Goal: Information Seeking & Learning: Learn about a topic

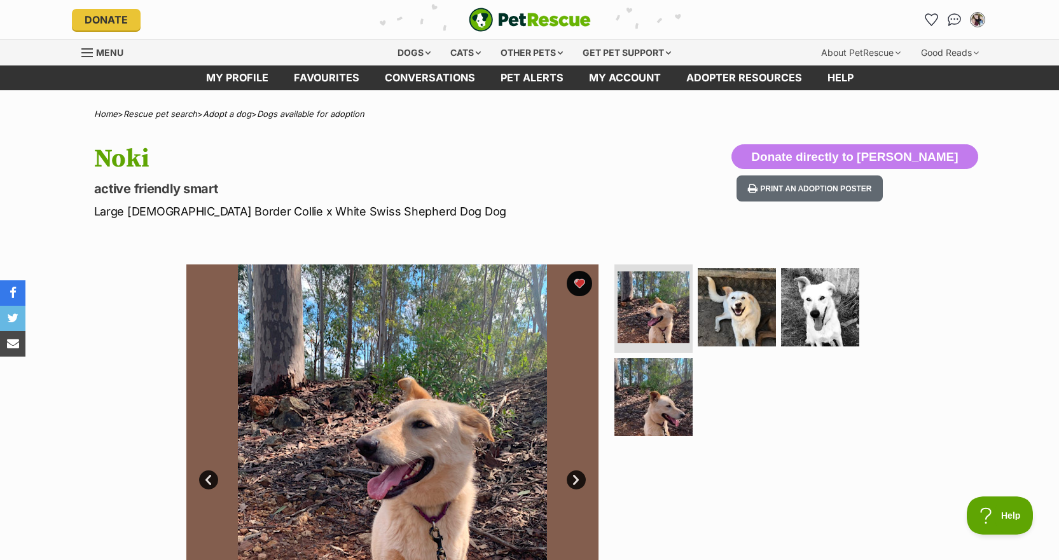
click at [103, 50] on span "Menu" at bounding box center [109, 52] width 27 height 11
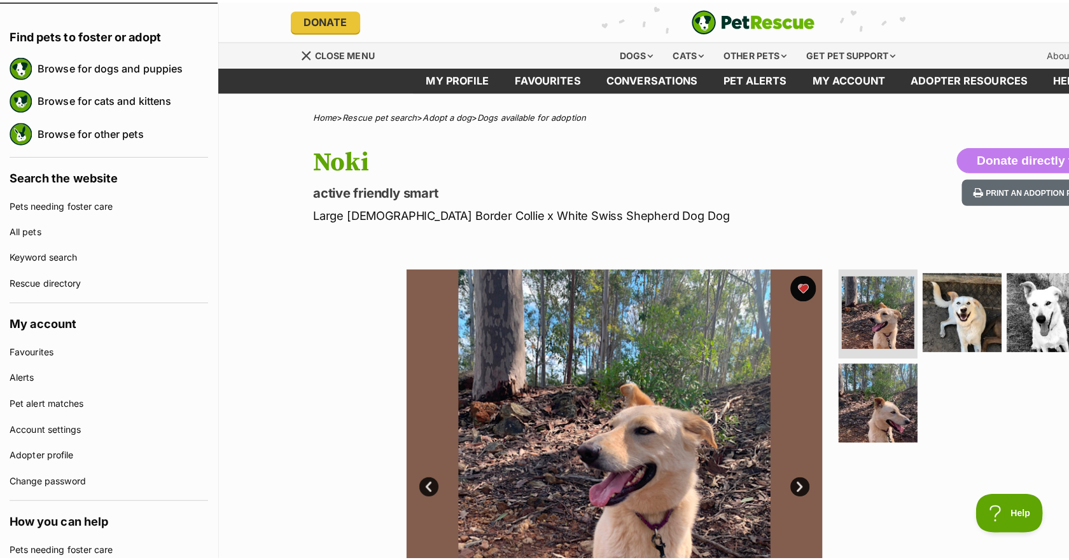
scroll to position [127, 0]
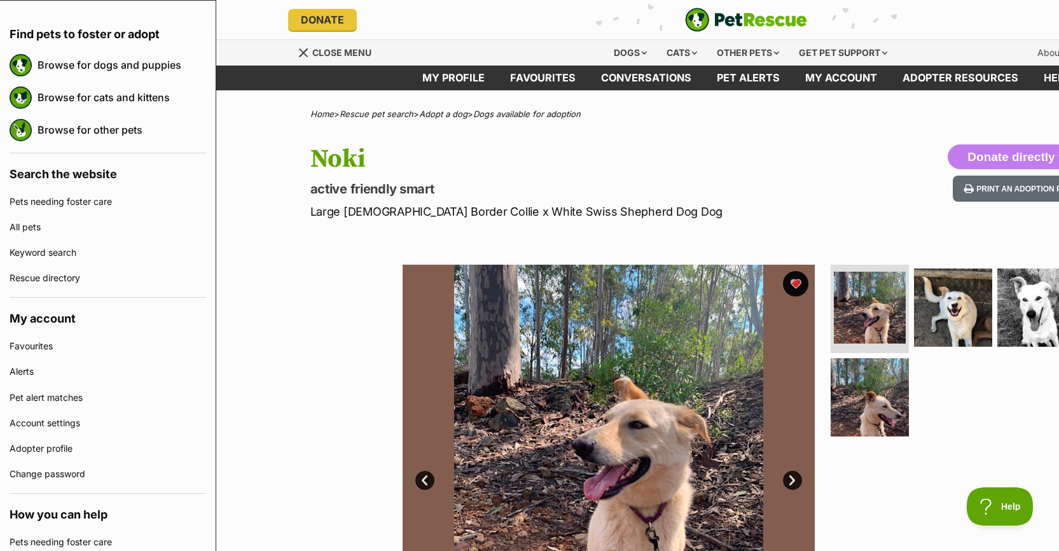
click at [81, 254] on link "Keyword search" at bounding box center [108, 252] width 197 height 25
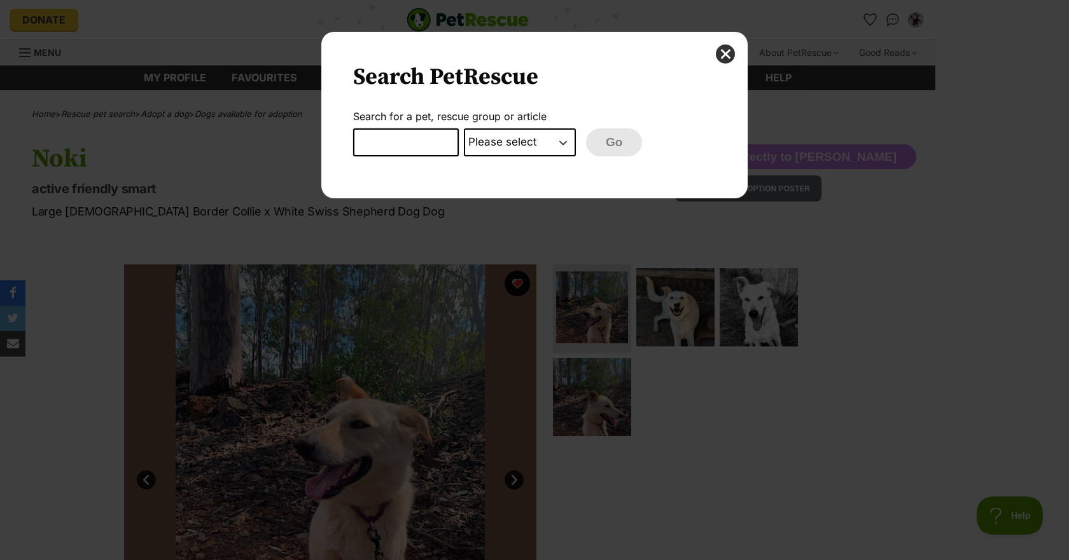
click at [436, 139] on input "Dialog Window - Close (Press escape to close)" at bounding box center [406, 143] width 106 height 28
type input "Wish"
click at [481, 143] on select "Please select PetRescue ID Pet name Group Article" at bounding box center [520, 143] width 112 height 28
click at [464, 129] on select "Please select PetRescue ID Pet name Group Article" at bounding box center [520, 143] width 112 height 28
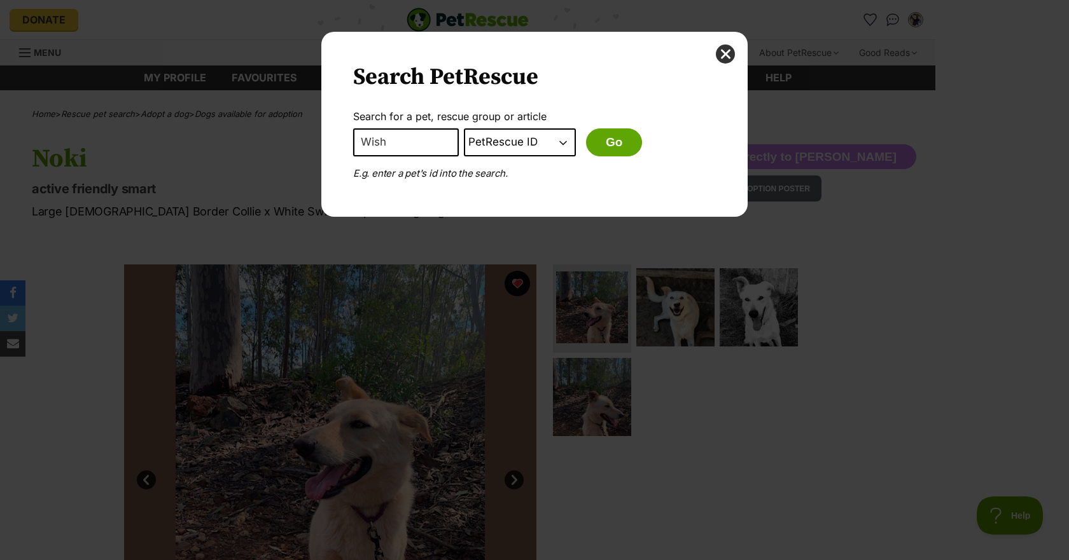
click at [518, 143] on select "Please select PetRescue ID Pet name Group Article" at bounding box center [520, 143] width 112 height 28
select select "group"
click at [464, 129] on select "Please select PetRescue ID Pet name Group Article" at bounding box center [520, 143] width 112 height 28
click at [594, 146] on button "Go" at bounding box center [614, 143] width 56 height 28
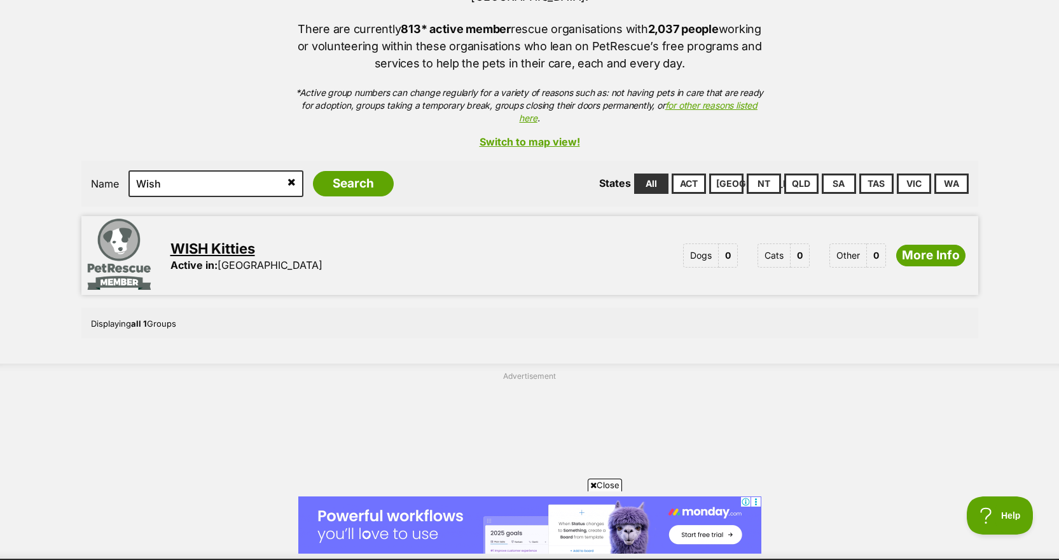
click at [799, 174] on link "QLD" at bounding box center [801, 184] width 34 height 20
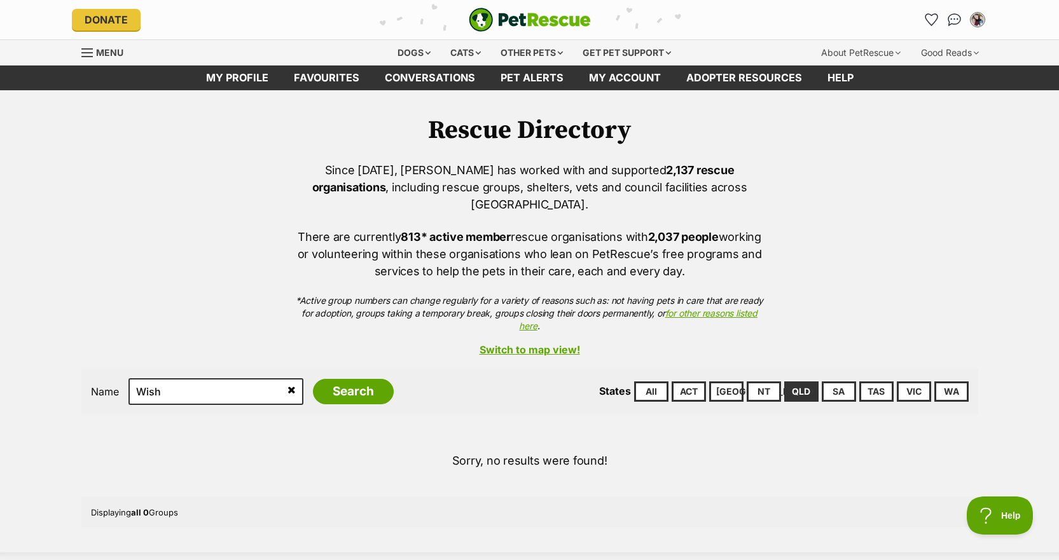
click at [96, 57] on span "Menu" at bounding box center [109, 52] width 27 height 11
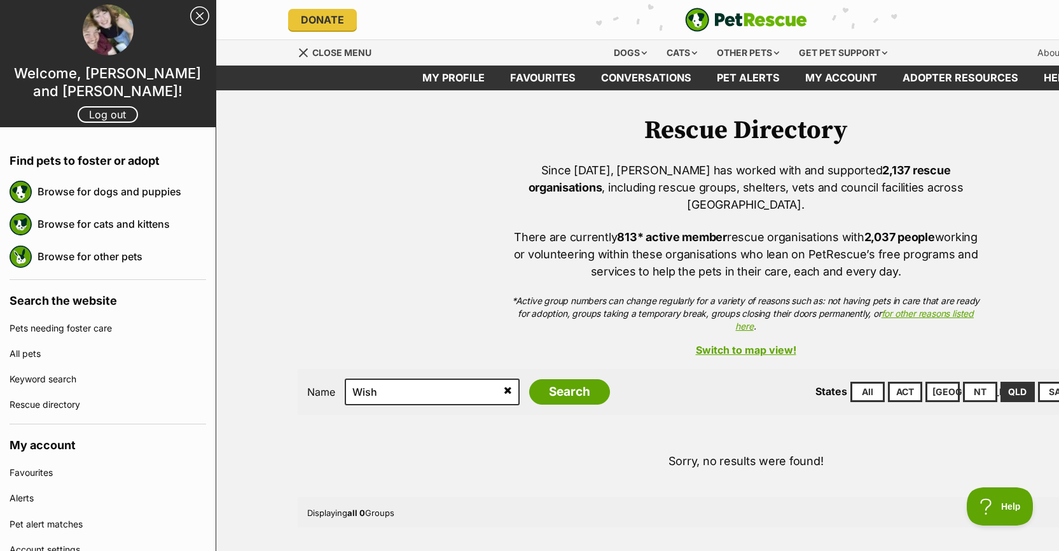
click at [64, 394] on link "Rescue directory" at bounding box center [108, 404] width 197 height 25
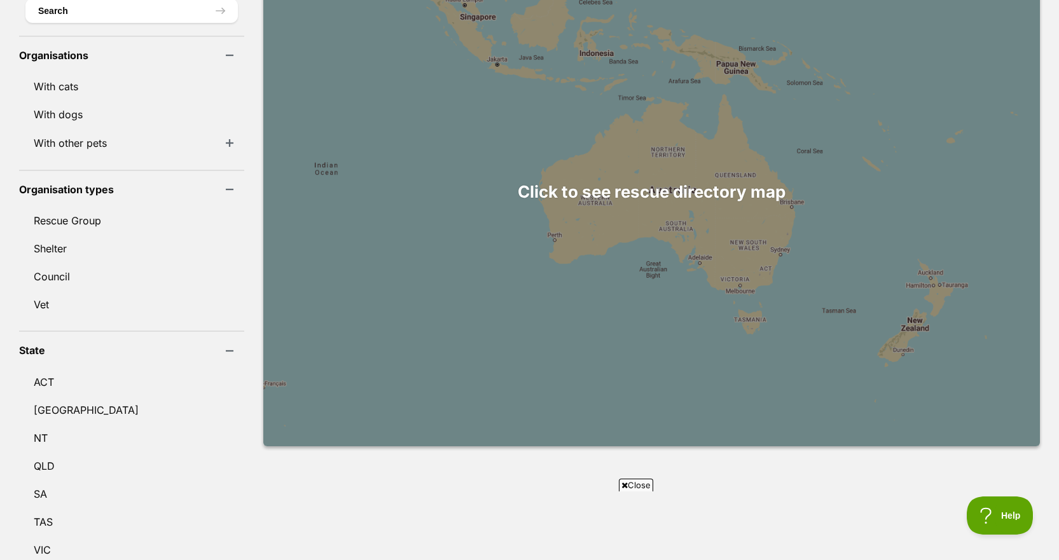
scroll to position [436, 0]
click at [61, 452] on link "QLD" at bounding box center [131, 465] width 225 height 27
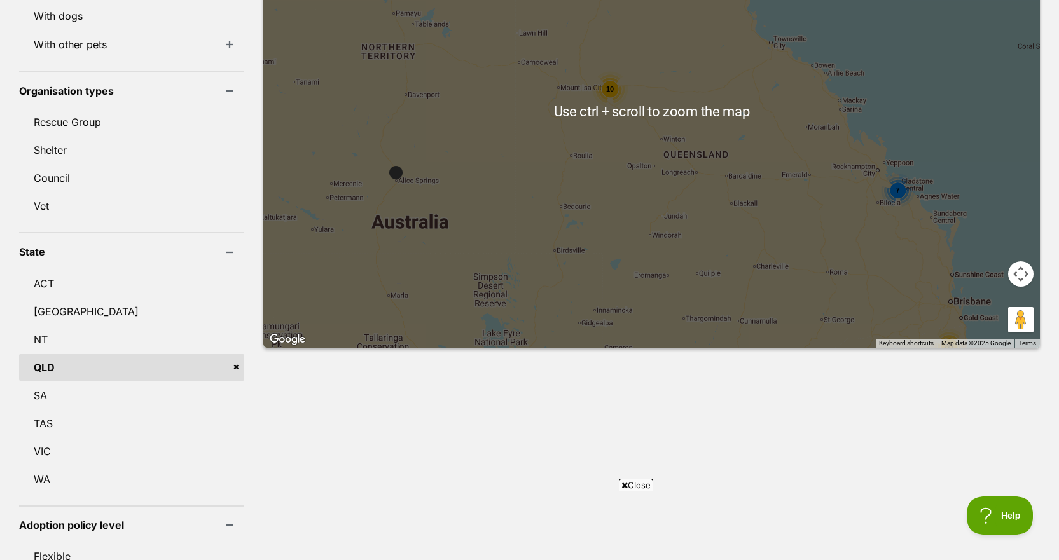
scroll to position [534, 0]
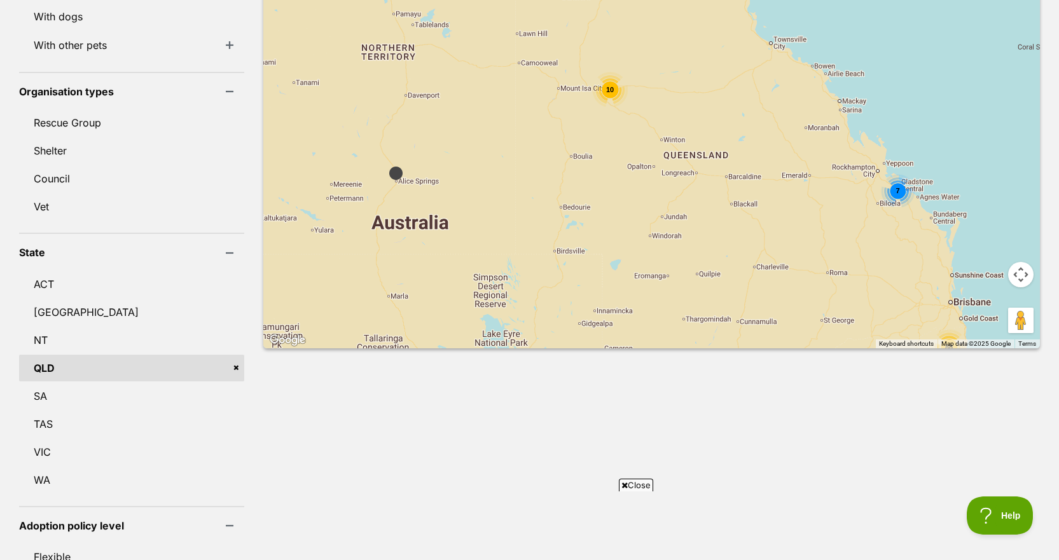
click at [896, 187] on span "7" at bounding box center [898, 191] width 4 height 8
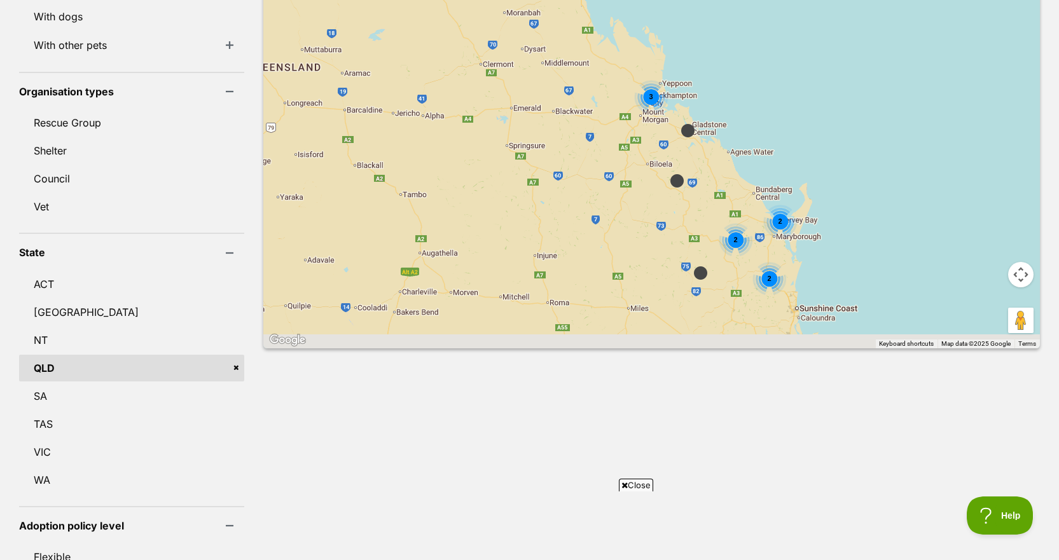
drag, startPoint x: 755, startPoint y: 254, endPoint x: 656, endPoint y: 147, distance: 145.9
click at [656, 147] on div "2 2 2 3 2 7" at bounding box center [651, 94] width 777 height 509
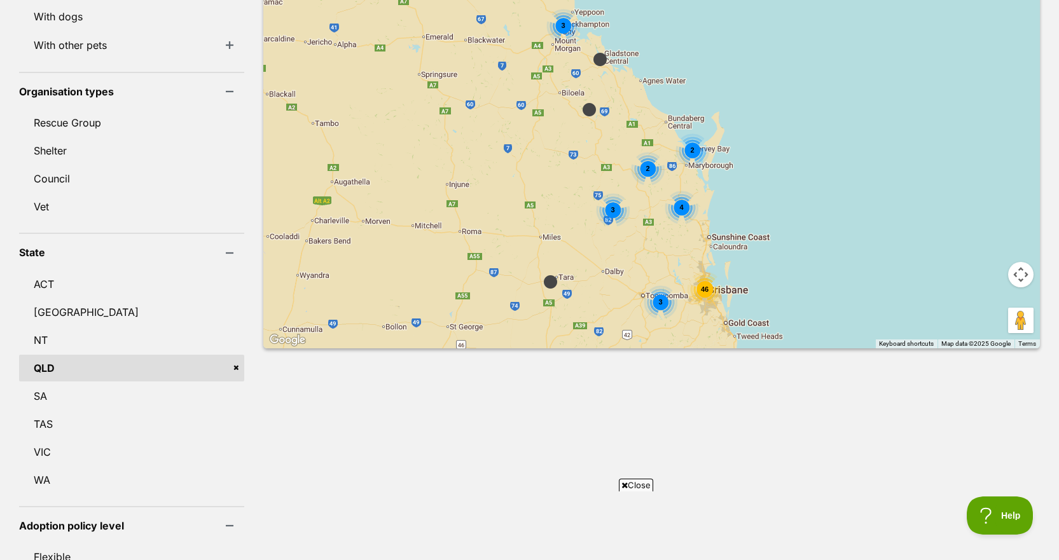
drag, startPoint x: 708, startPoint y: 242, endPoint x: 612, endPoint y: 152, distance: 131.9
click at [612, 152] on div "4 3 2 2 3 2 7 46 3" at bounding box center [651, 94] width 777 height 509
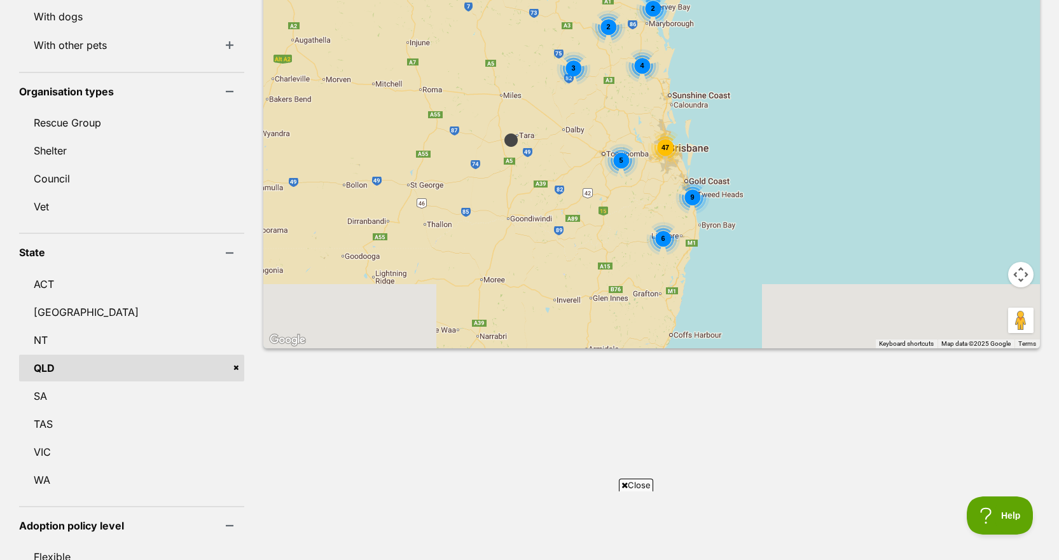
drag, startPoint x: 648, startPoint y: 228, endPoint x: 604, endPoint y: 76, distance: 158.4
click at [604, 76] on div "4 3 2 2 3 2 7 47 5 6 9" at bounding box center [651, 94] width 777 height 509
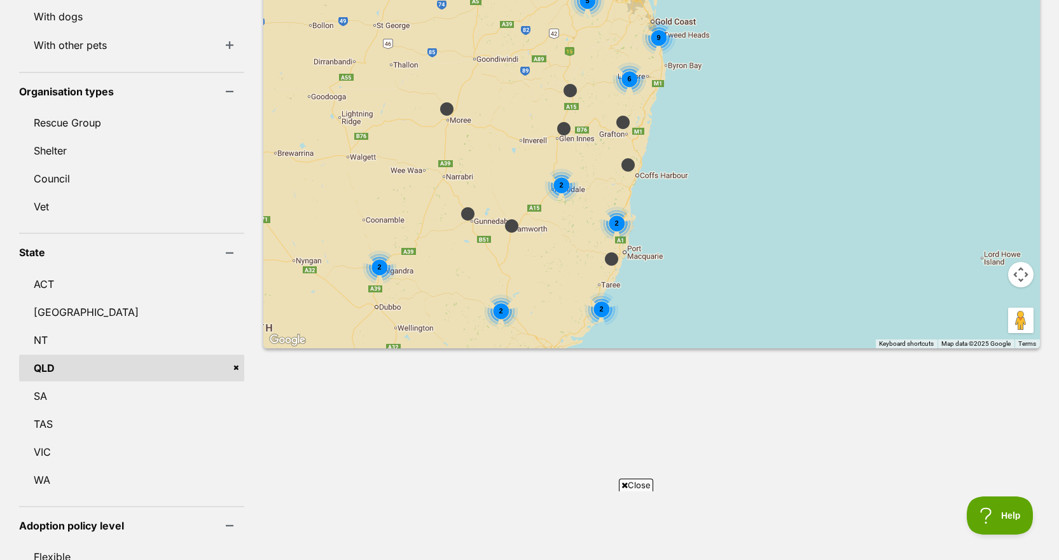
drag, startPoint x: 605, startPoint y: 185, endPoint x: 624, endPoint y: 118, distance: 70.1
click at [624, 118] on div "4 3 2 2 3 2 7 47 5 6 9 2 2 2 2 2" at bounding box center [651, 94] width 777 height 509
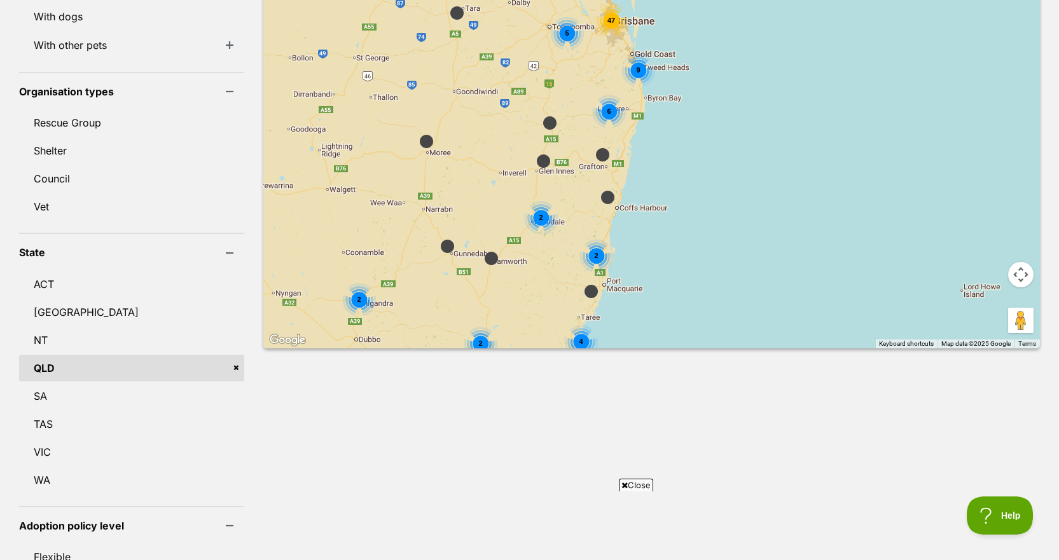
drag, startPoint x: 611, startPoint y: 138, endPoint x: 571, endPoint y: 216, distance: 87.1
click at [595, 211] on img at bounding box center [608, 197] width 26 height 26
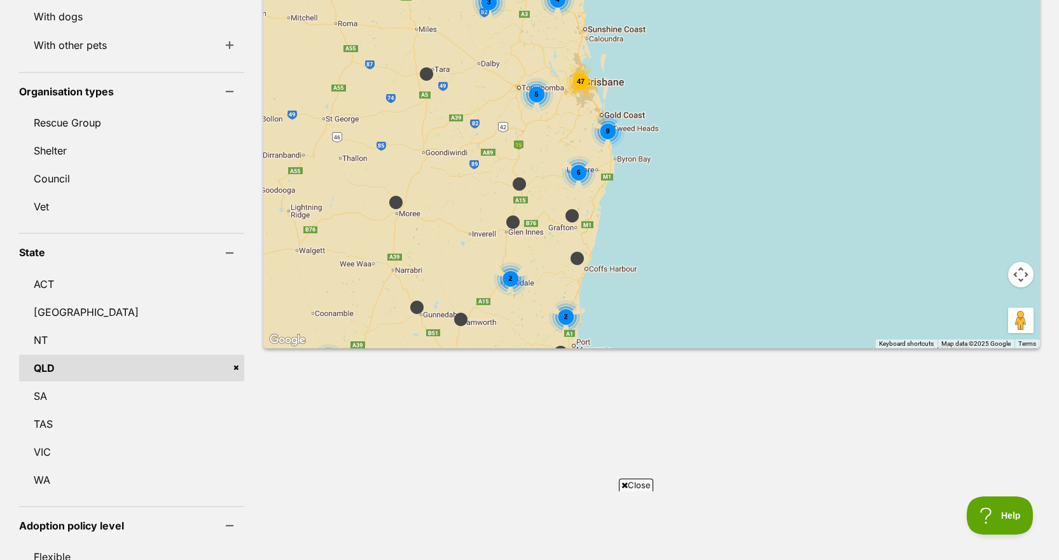
drag, startPoint x: 560, startPoint y: 84, endPoint x: 544, endPoint y: 126, distance: 44.9
click at [544, 126] on div "4 3 2 2 3 2 7 47 5 6 9 2 2 4 2 2 18 6 2" at bounding box center [651, 94] width 777 height 509
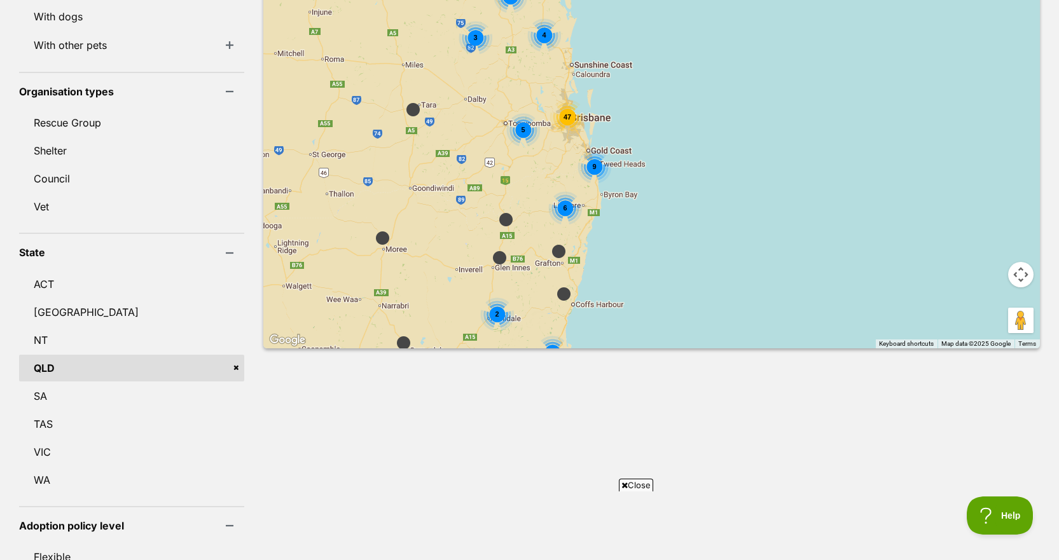
click at [550, 106] on div "47" at bounding box center [568, 117] width 36 height 36
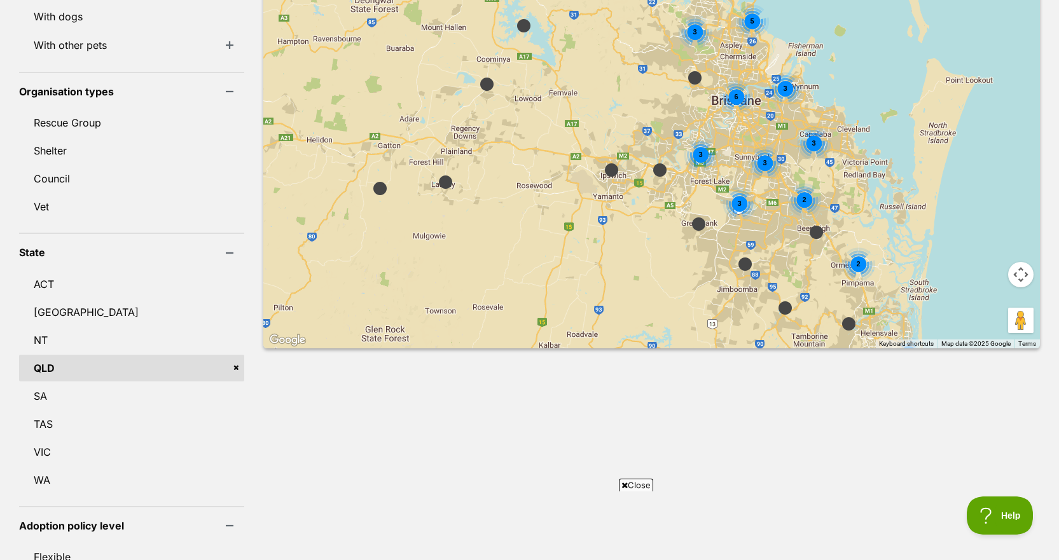
click at [788, 186] on div "2" at bounding box center [805, 200] width 34 height 34
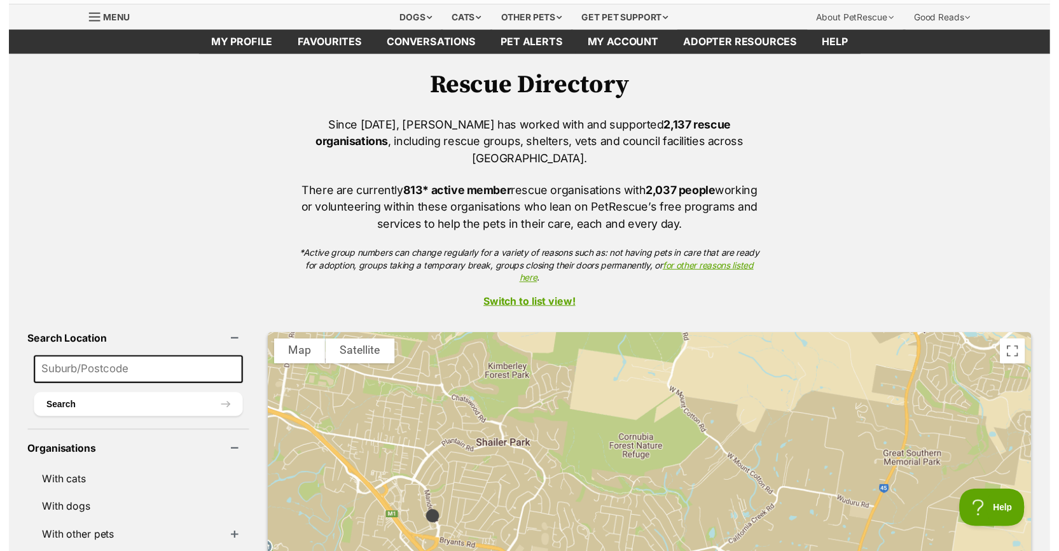
scroll to position [0, 0]
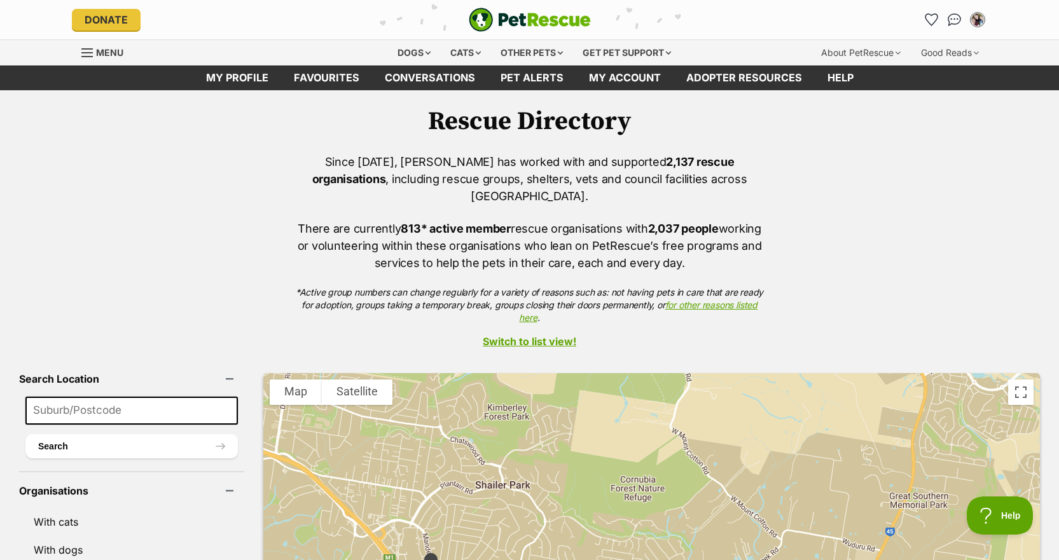
click at [120, 397] on input at bounding box center [131, 411] width 212 height 28
click at [118, 48] on span "Menu" at bounding box center [109, 52] width 27 height 11
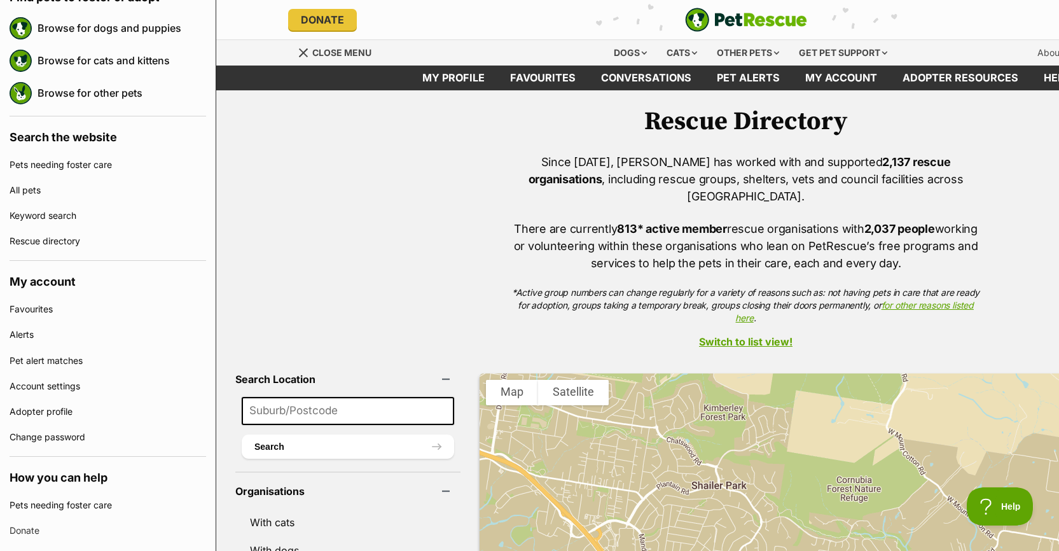
scroll to position [172, 0]
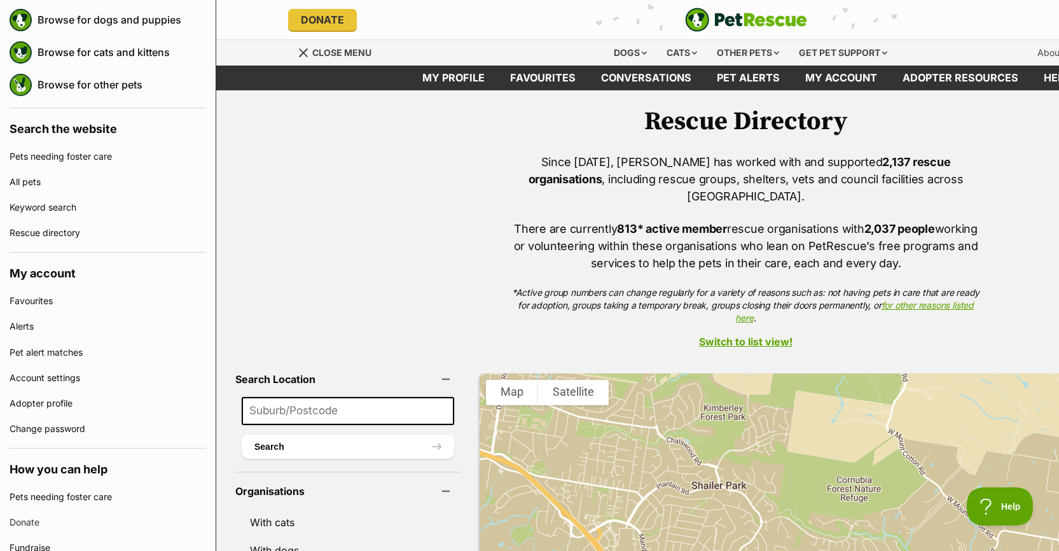
click at [77, 416] on link "Change password" at bounding box center [108, 428] width 197 height 25
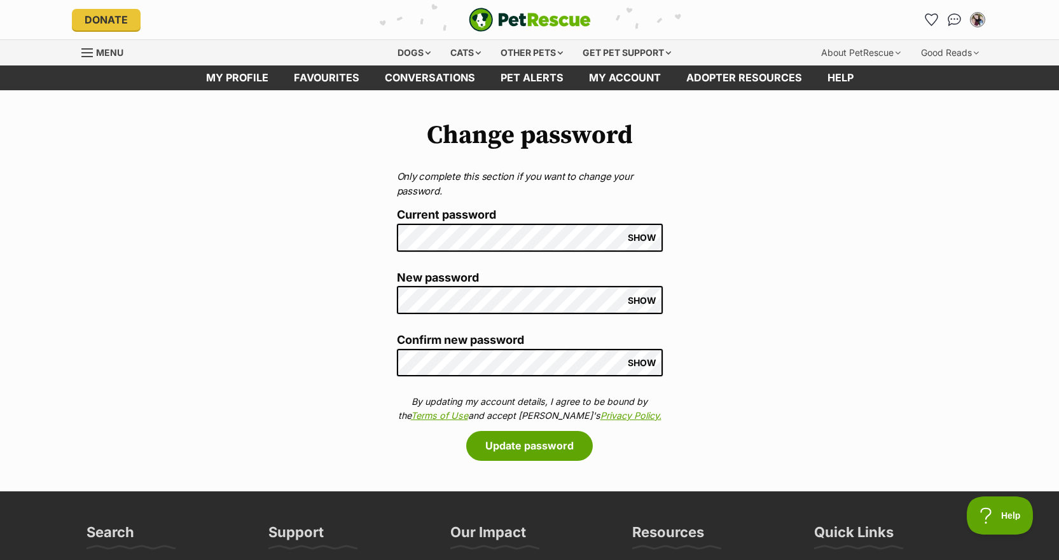
click at [240, 75] on link "My profile" at bounding box center [237, 78] width 88 height 25
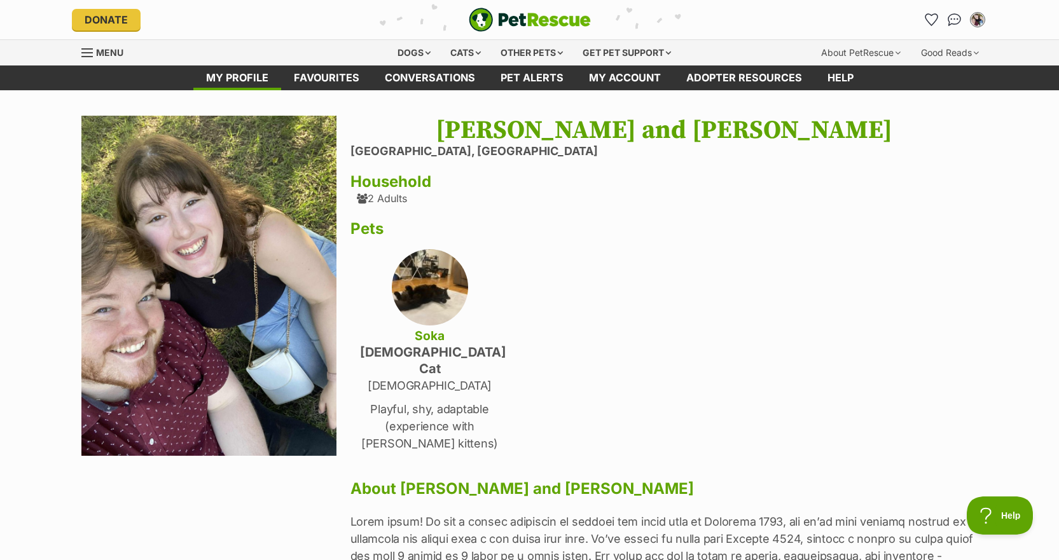
click at [423, 69] on link "Conversations" at bounding box center [430, 78] width 116 height 25
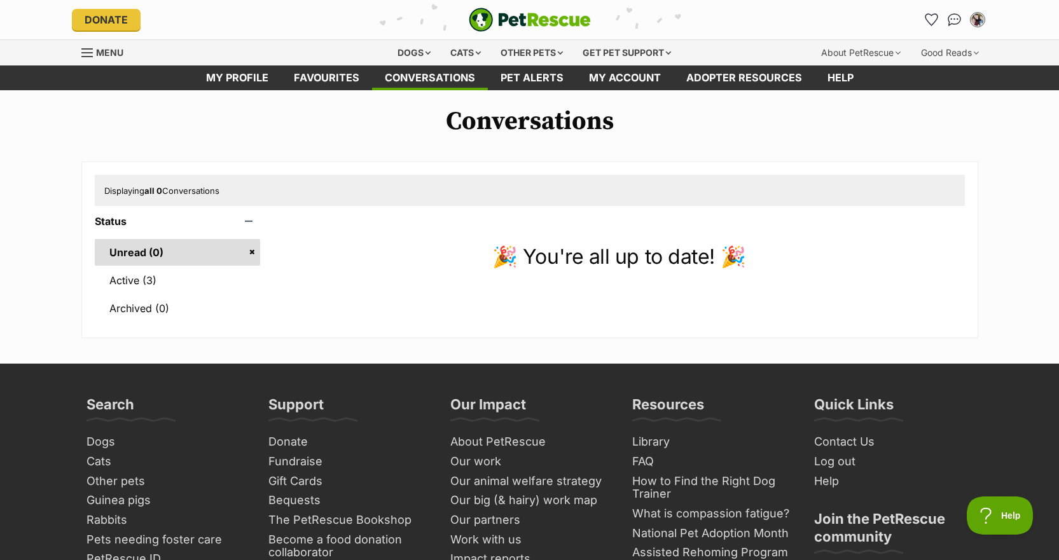
click at [194, 293] on link "Active (3)" at bounding box center [178, 280] width 166 height 27
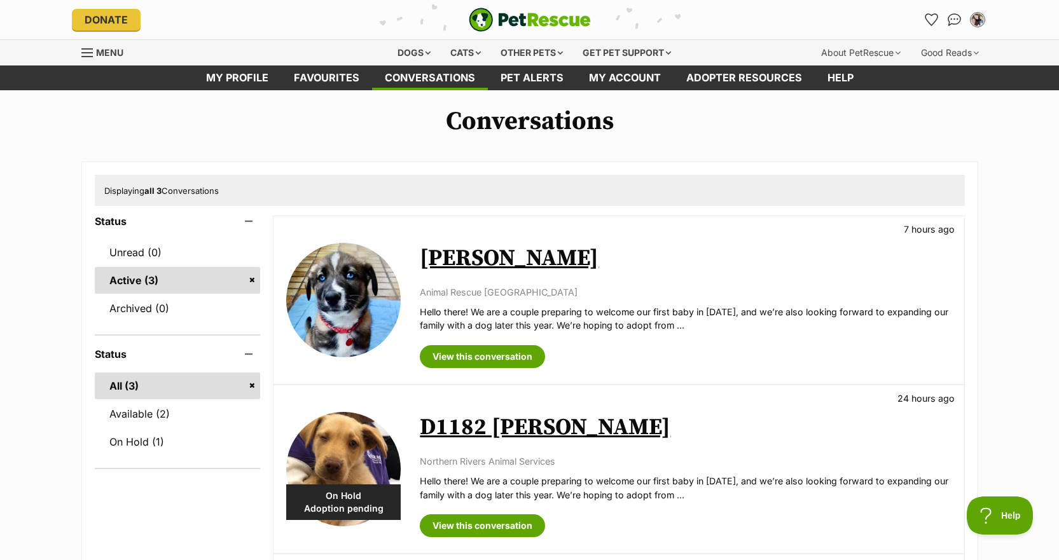
click at [515, 46] on div "Other pets" at bounding box center [532, 52] width 80 height 25
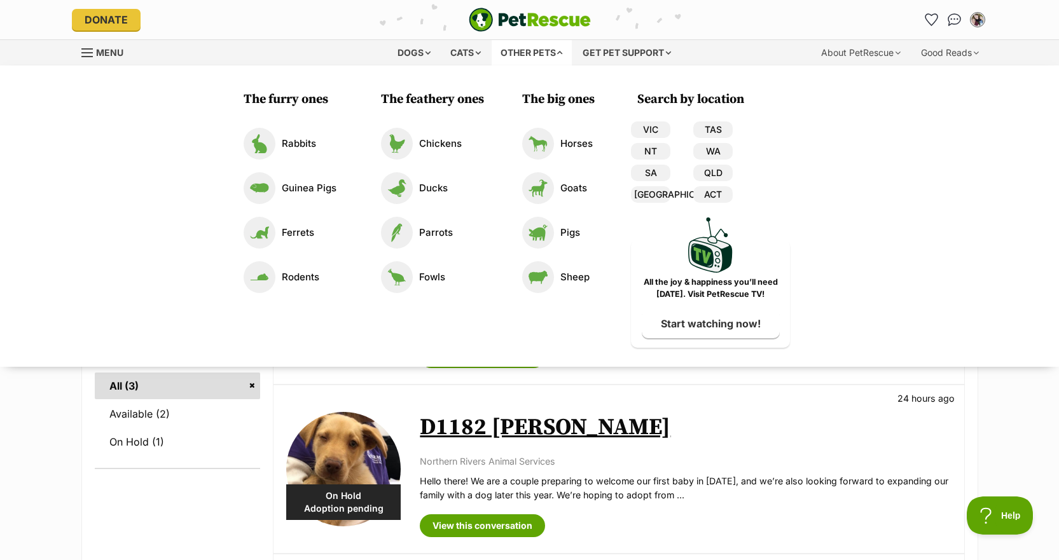
click at [397, 45] on div "Dogs" at bounding box center [414, 52] width 51 height 25
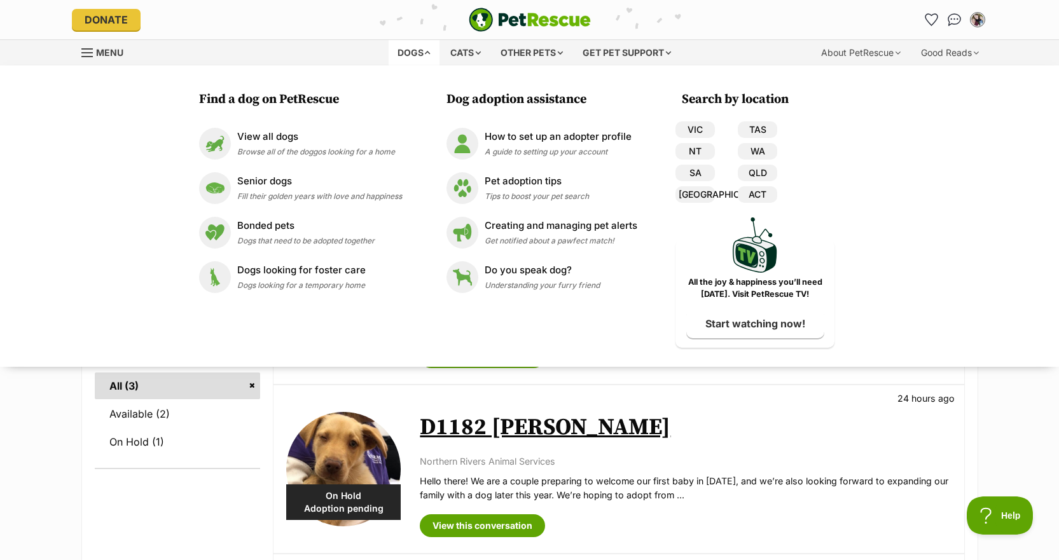
click at [459, 46] on div "Cats" at bounding box center [466, 52] width 48 height 25
click at [319, 158] on link "View all cats Browse all of the cats looking for a home" at bounding box center [300, 144] width 203 height 32
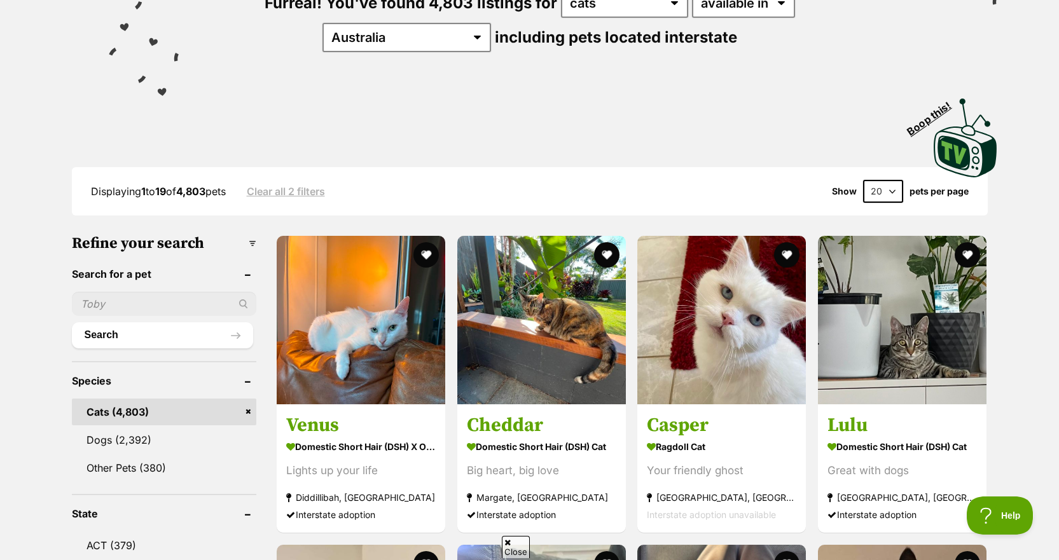
click at [170, 298] on input "text" at bounding box center [164, 304] width 185 height 24
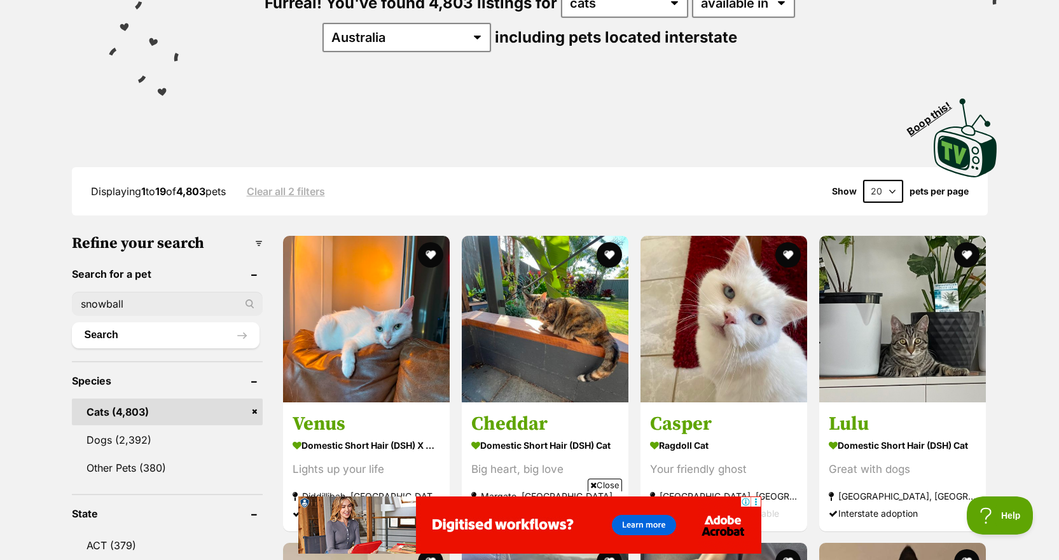
type input "snowball"
click at [72, 323] on button "Search" at bounding box center [166, 335] width 188 height 25
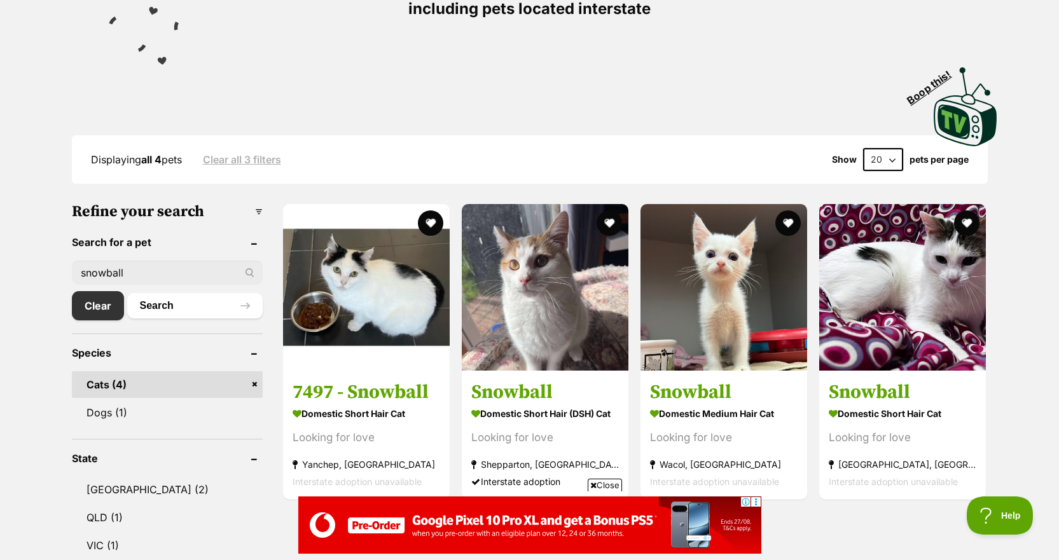
scroll to position [208, 0]
click at [690, 313] on img at bounding box center [724, 287] width 167 height 167
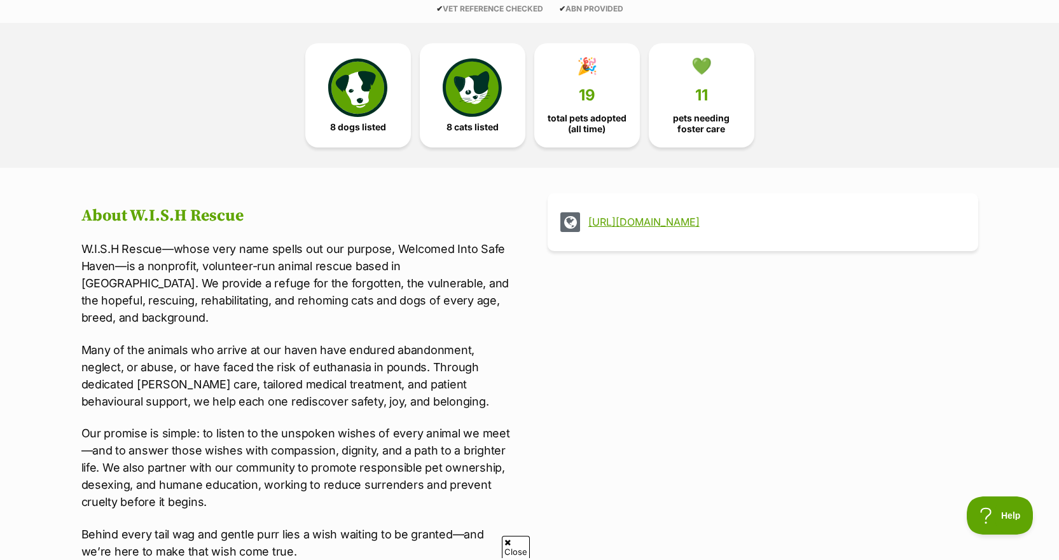
click at [382, 98] on img at bounding box center [357, 88] width 59 height 59
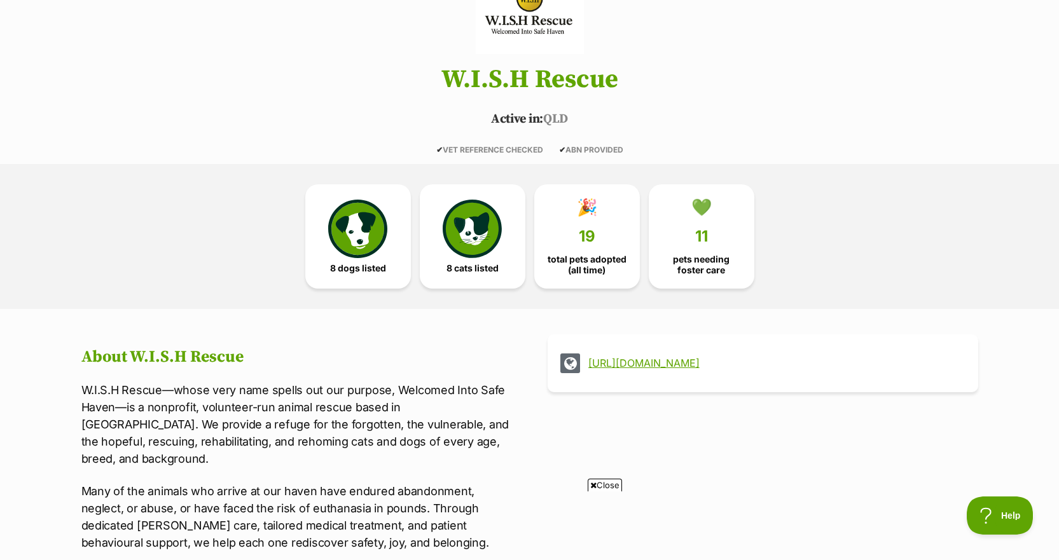
scroll to position [169, 0]
click at [461, 221] on img at bounding box center [472, 229] width 59 height 59
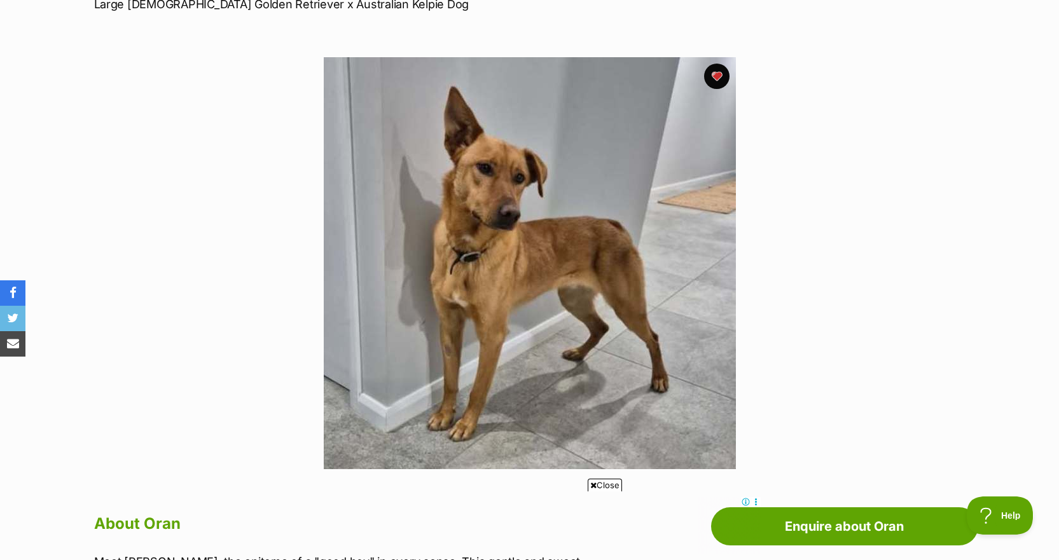
scroll to position [200, 0]
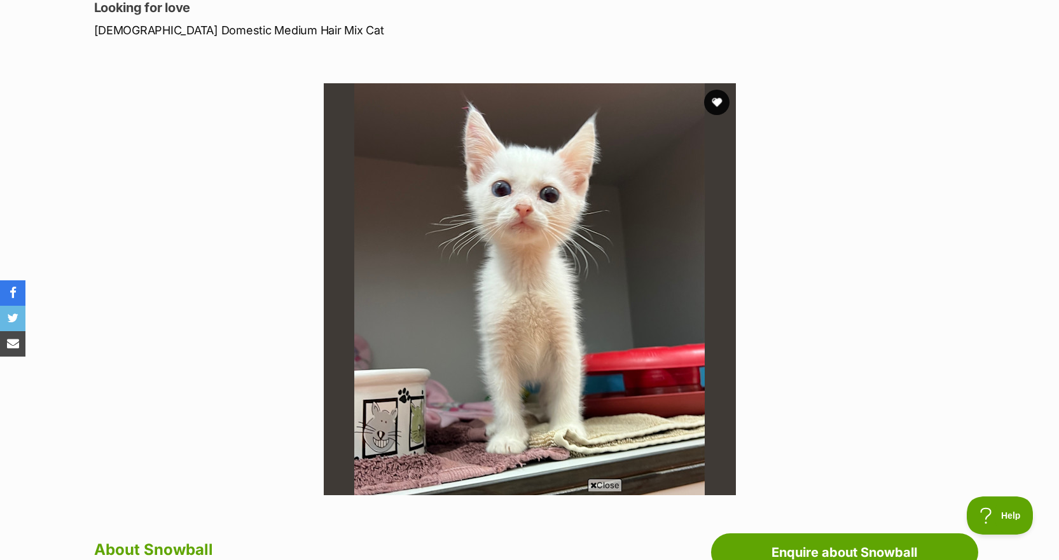
scroll to position [175, 0]
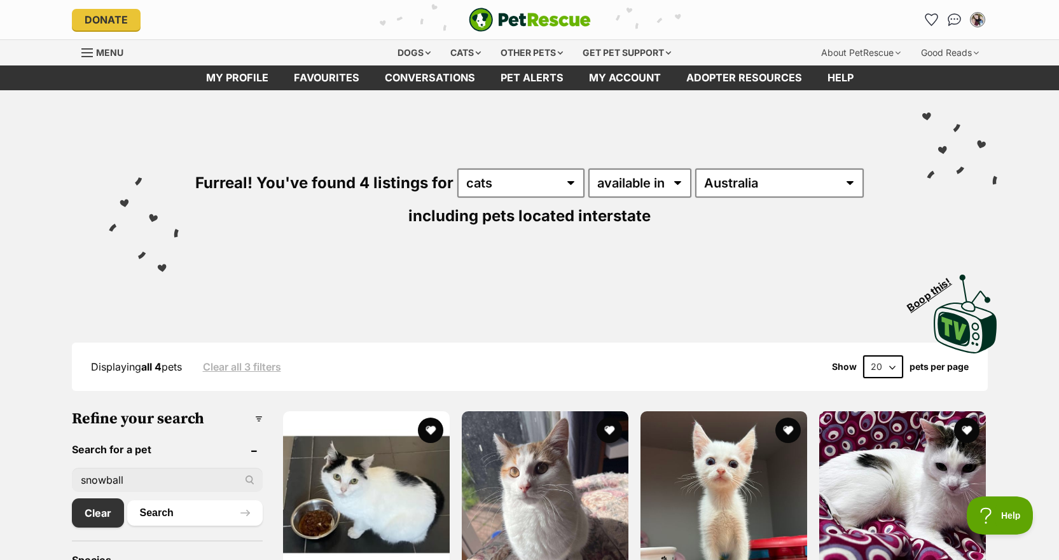
click at [363, 77] on link "Favourites" at bounding box center [326, 78] width 91 height 25
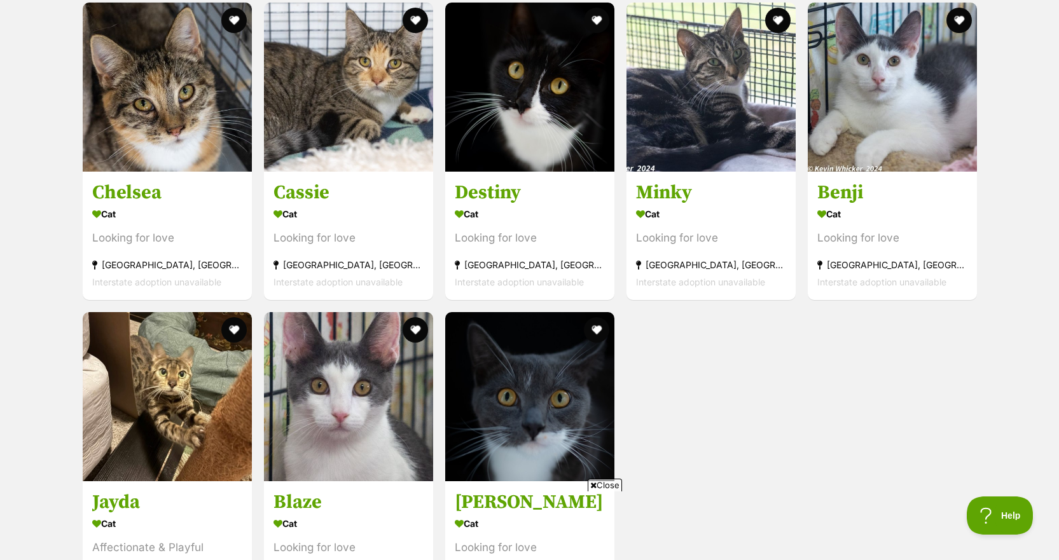
scroll to position [1488, 0]
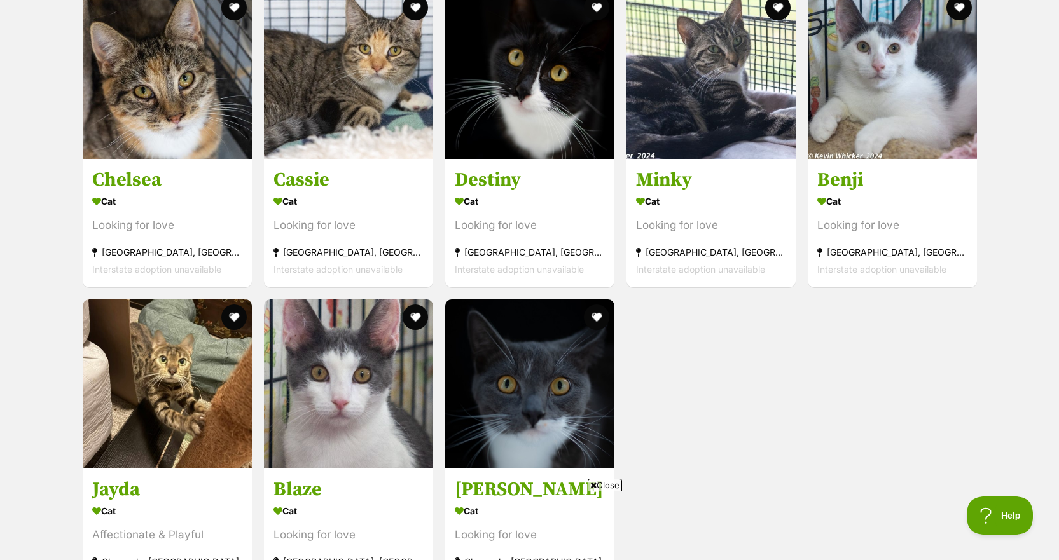
click at [191, 478] on h3 "Jayda" at bounding box center [167, 490] width 150 height 24
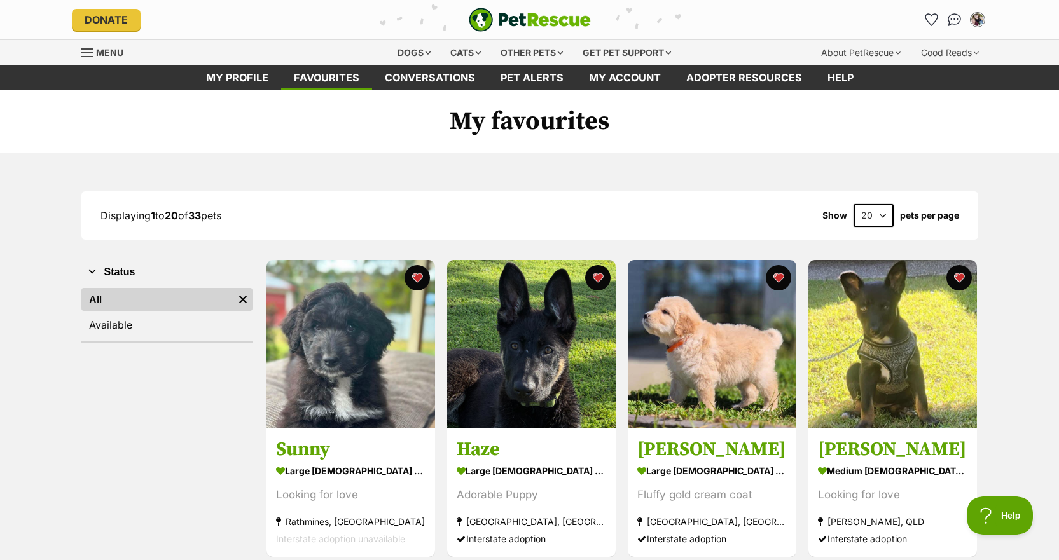
click at [681, 361] on img at bounding box center [712, 344] width 169 height 169
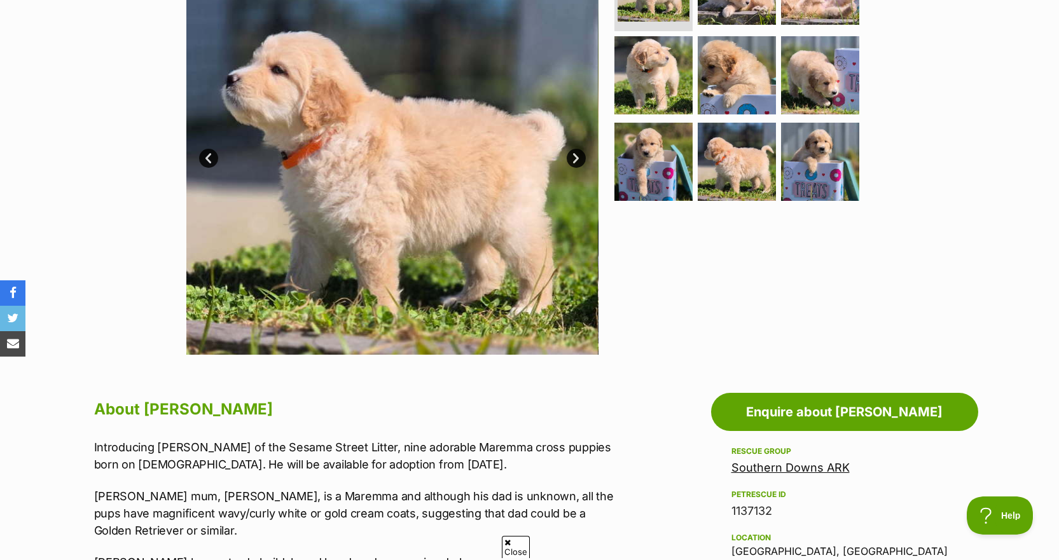
scroll to position [144, 0]
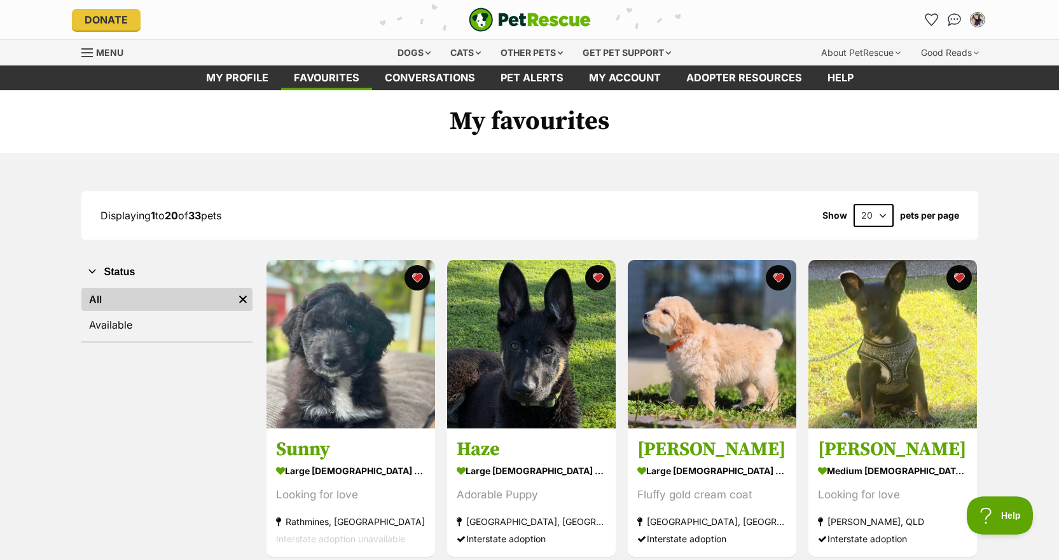
click at [553, 342] on img at bounding box center [531, 344] width 169 height 169
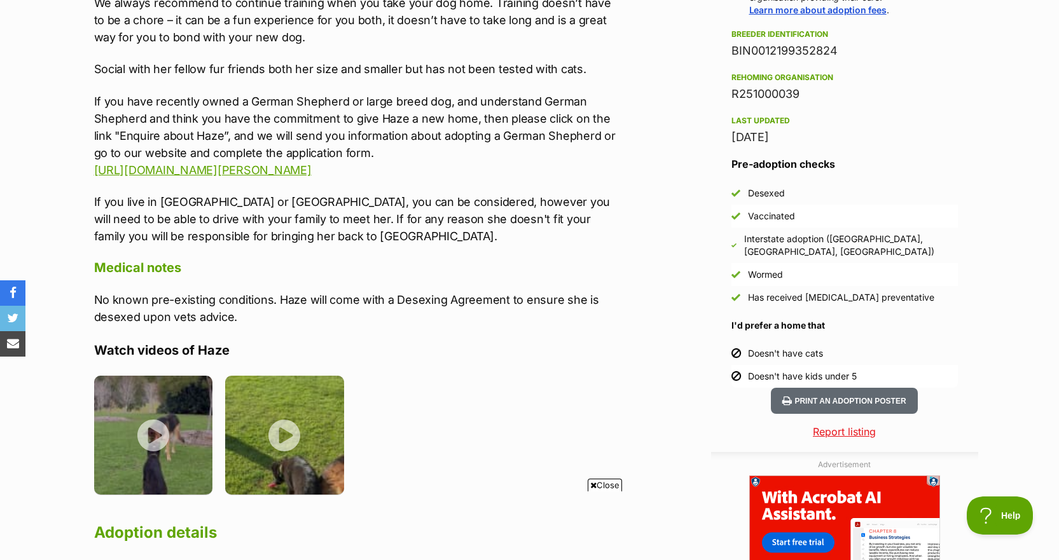
scroll to position [1096, 0]
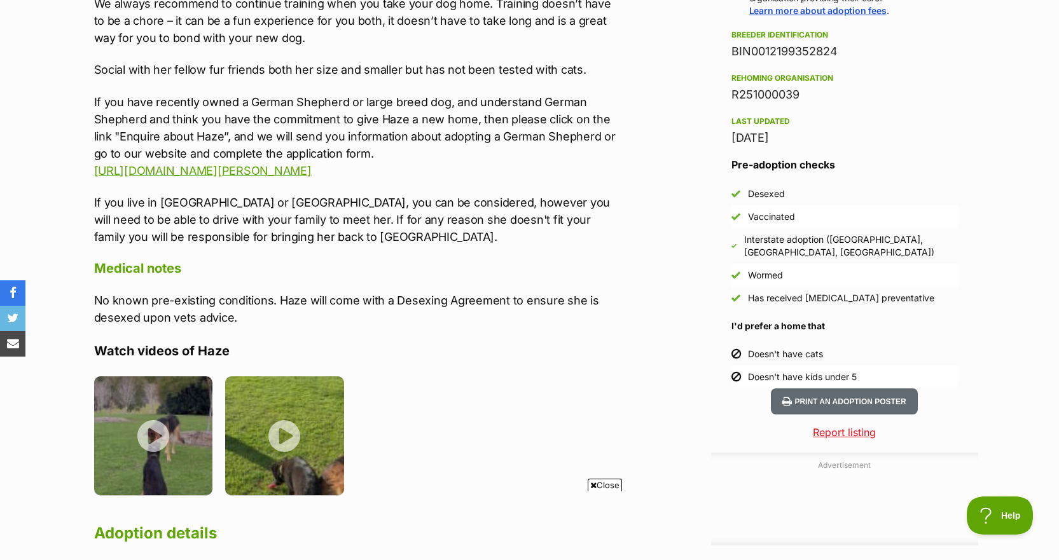
click at [144, 391] on img at bounding box center [153, 436] width 119 height 119
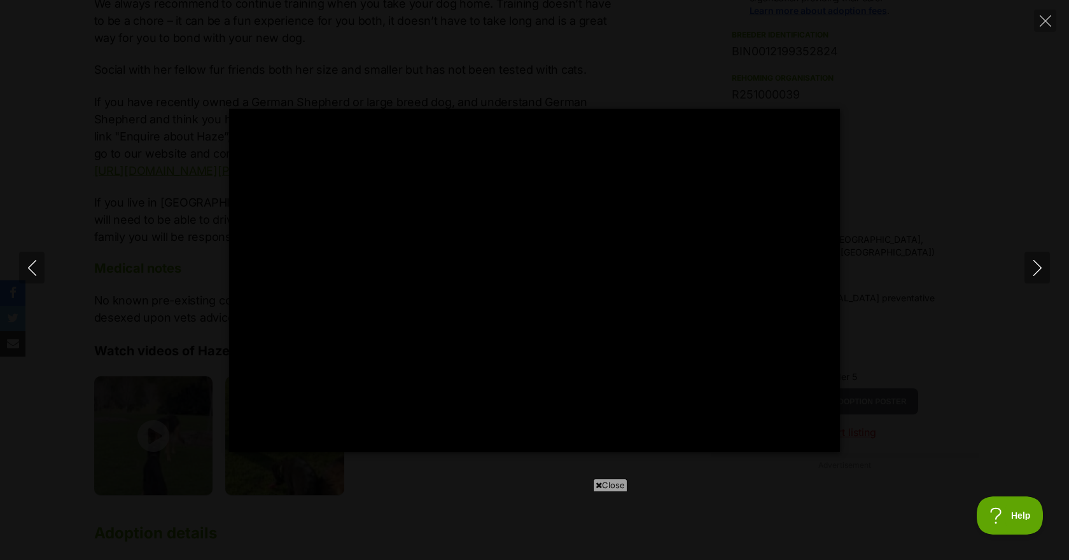
type input "100"
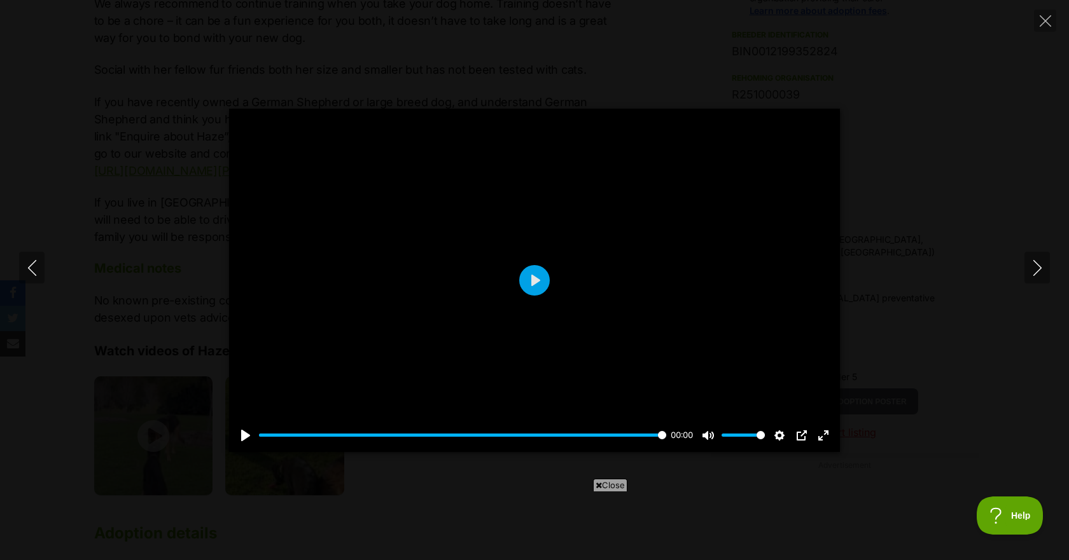
click at [1039, 270] on icon "Next" at bounding box center [1037, 268] width 8 height 16
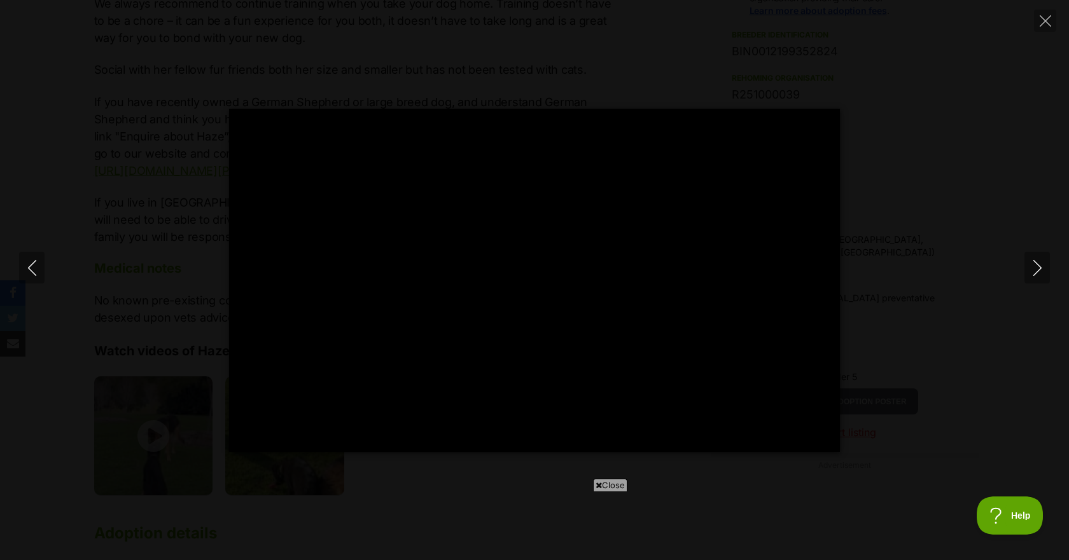
type input "100"
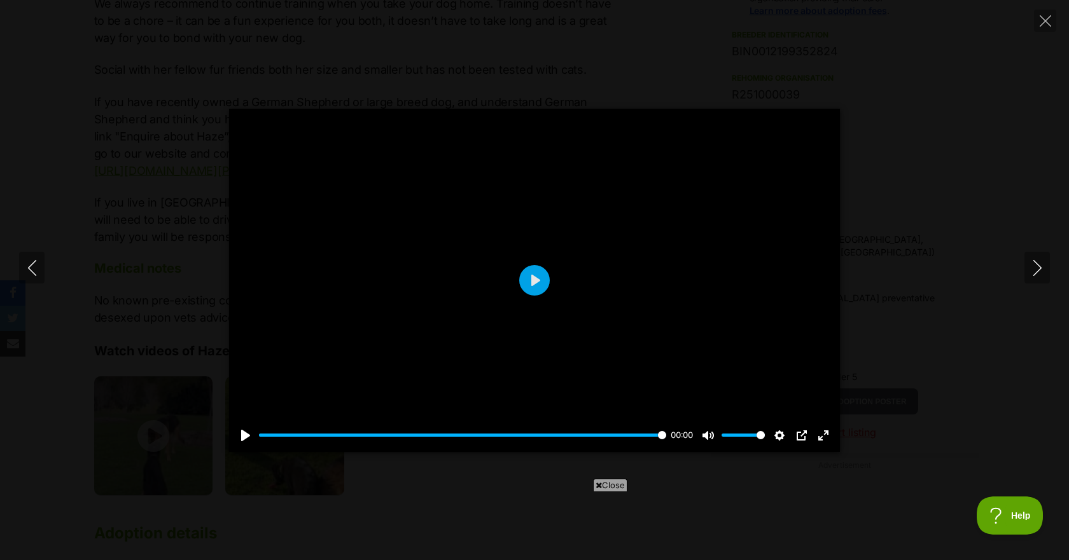
click at [1044, 25] on icon "Close" at bounding box center [1045, 20] width 11 height 11
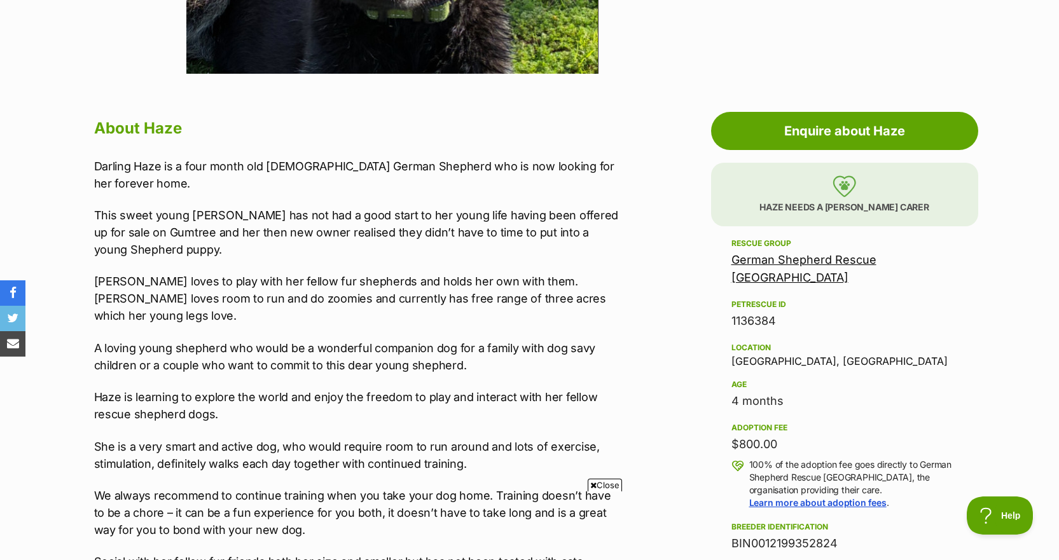
scroll to position [0, 0]
drag, startPoint x: 769, startPoint y: 359, endPoint x: 729, endPoint y: 363, distance: 39.6
click at [729, 363] on aside "Rescue group German Shepherd Rescue New South Wales PetRescue ID 1136384 Locati…" at bounding box center [844, 558] width 267 height 645
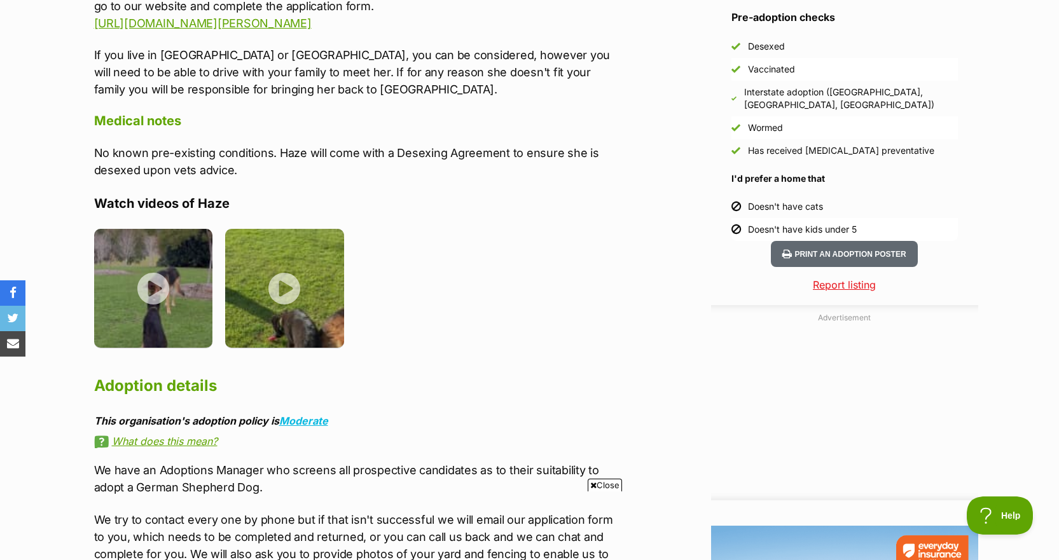
scroll to position [1247, 0]
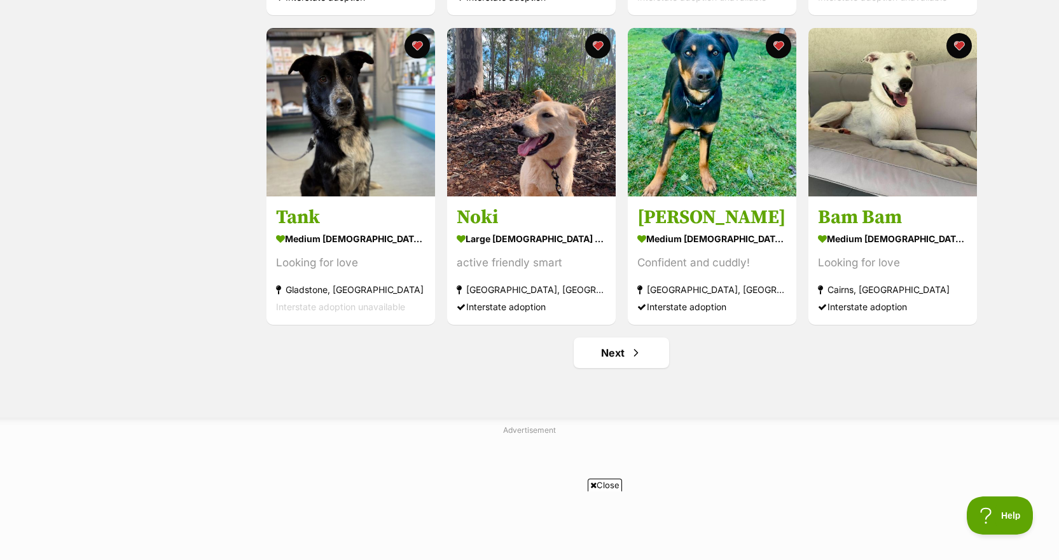
scroll to position [1471, 0]
click at [637, 356] on span "Next page" at bounding box center [636, 352] width 13 height 15
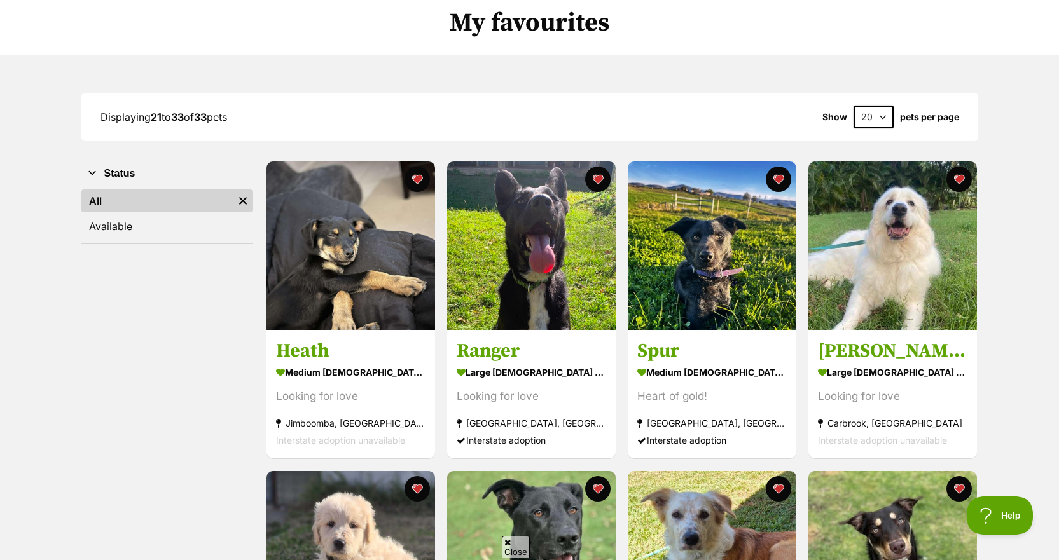
click at [344, 385] on section "medium male Dog Looking for love Jimboomba, QLD Interstate adoption unavailable" at bounding box center [351, 407] width 150 height 86
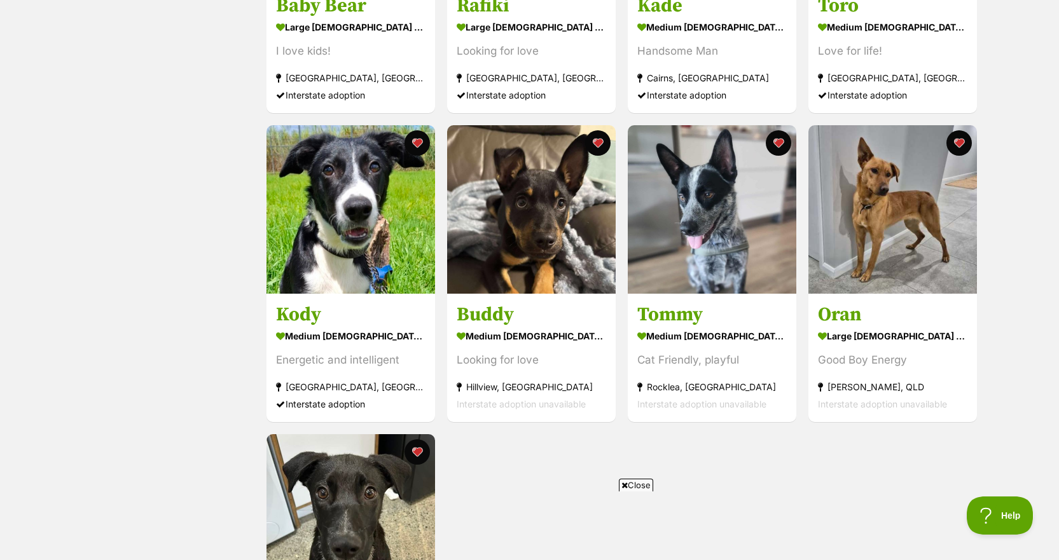
scroll to position [755, 0]
click at [533, 311] on h3 "Buddy" at bounding box center [532, 314] width 150 height 24
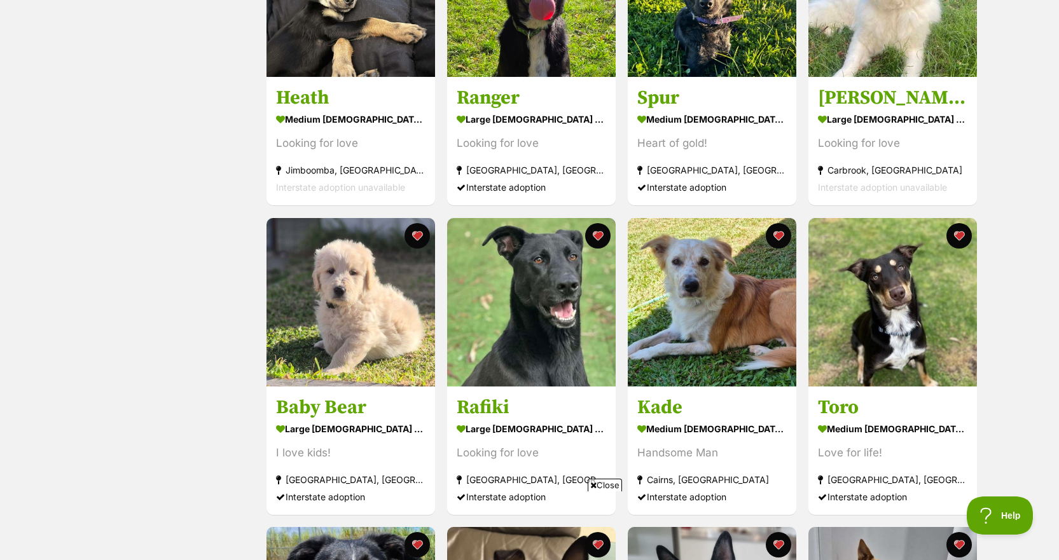
scroll to position [343, 0]
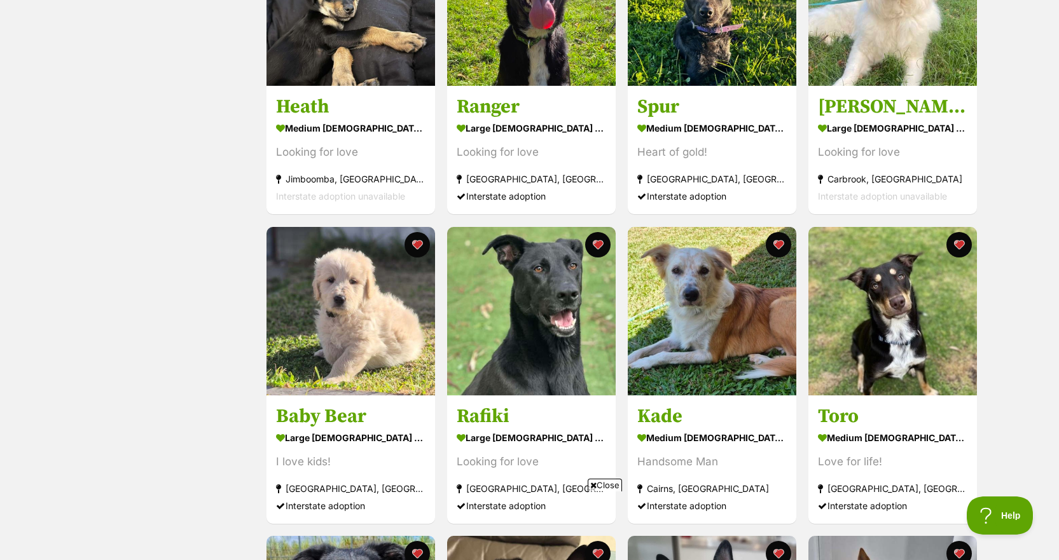
click at [889, 181] on div "Carbrook, [GEOGRAPHIC_DATA]" at bounding box center [893, 179] width 150 height 17
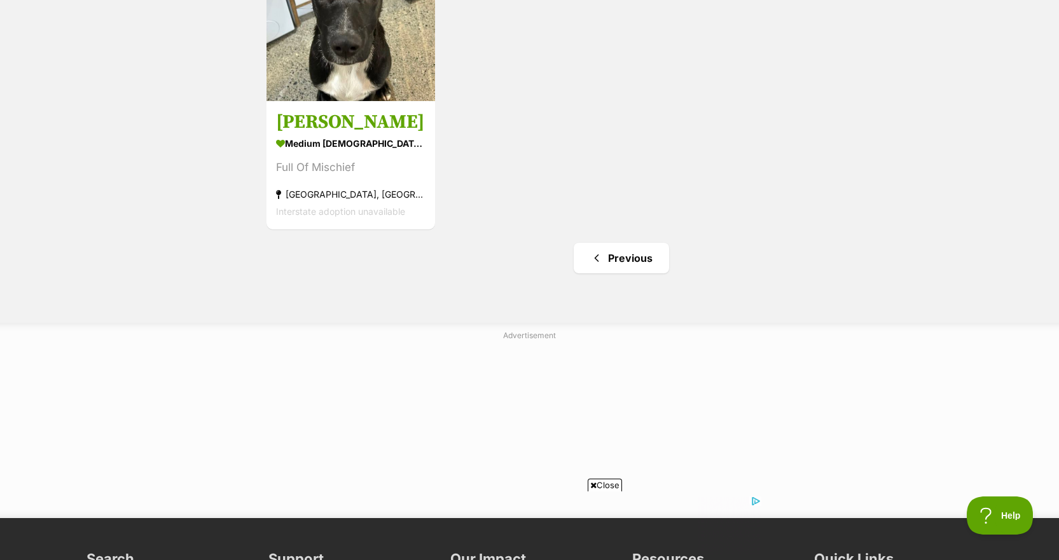
scroll to position [1263, 0]
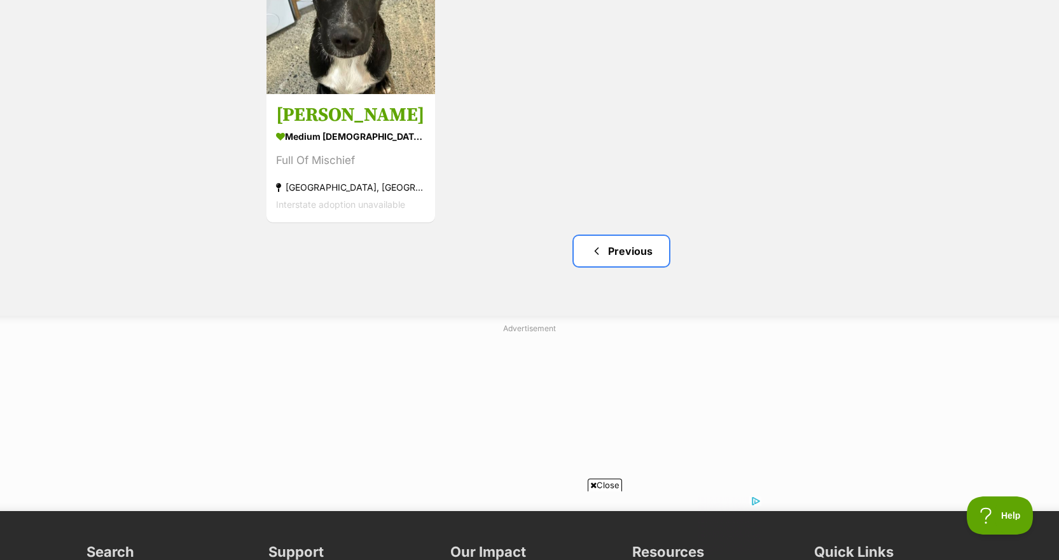
click at [602, 247] on span "Previous page" at bounding box center [596, 251] width 13 height 15
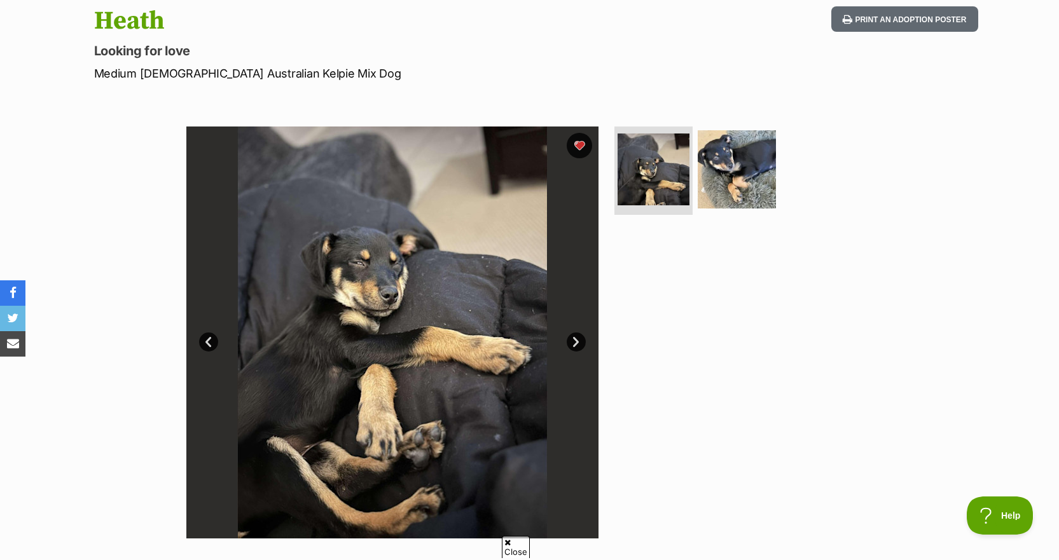
scroll to position [139, 0]
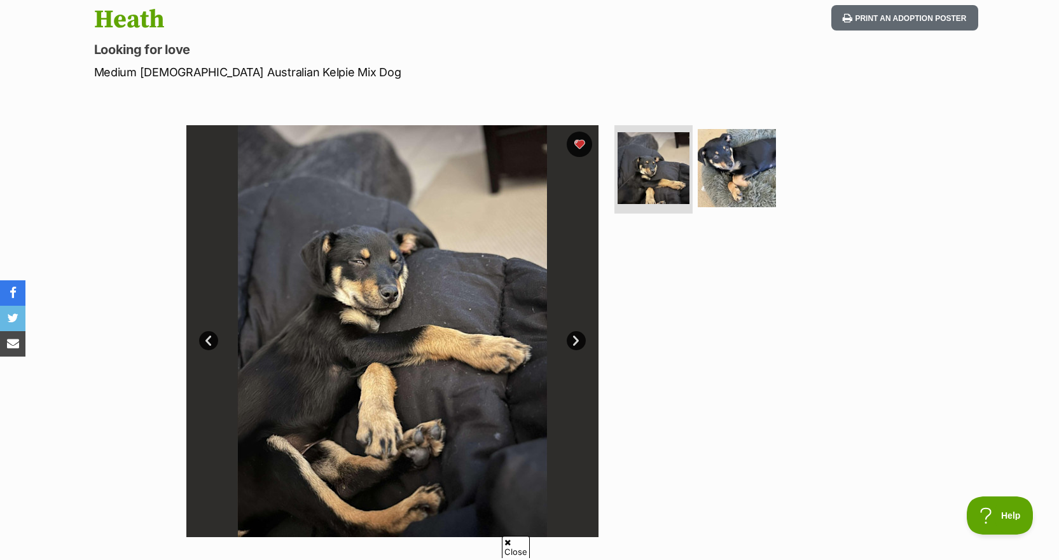
click at [716, 177] on img at bounding box center [737, 168] width 78 height 78
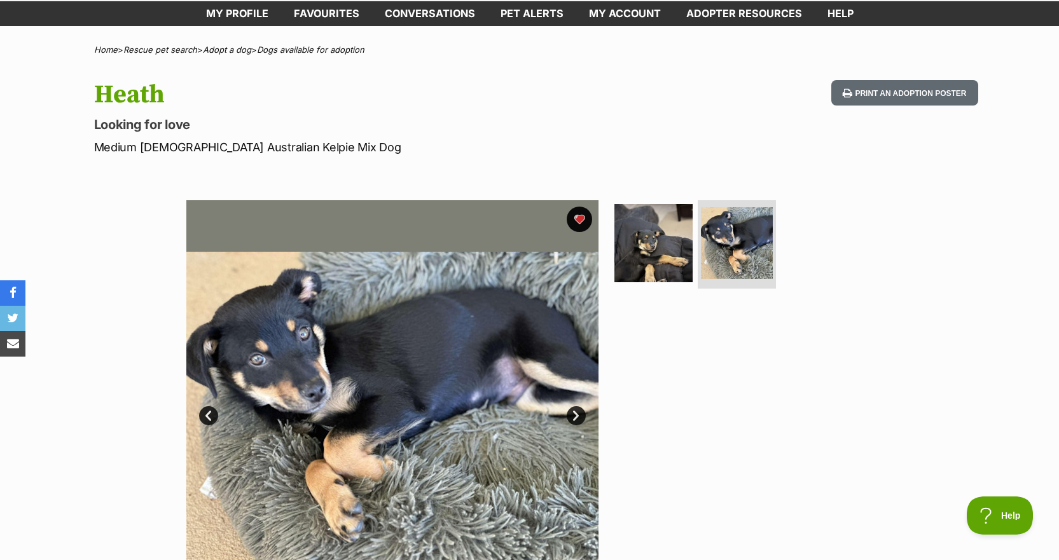
scroll to position [0, 0]
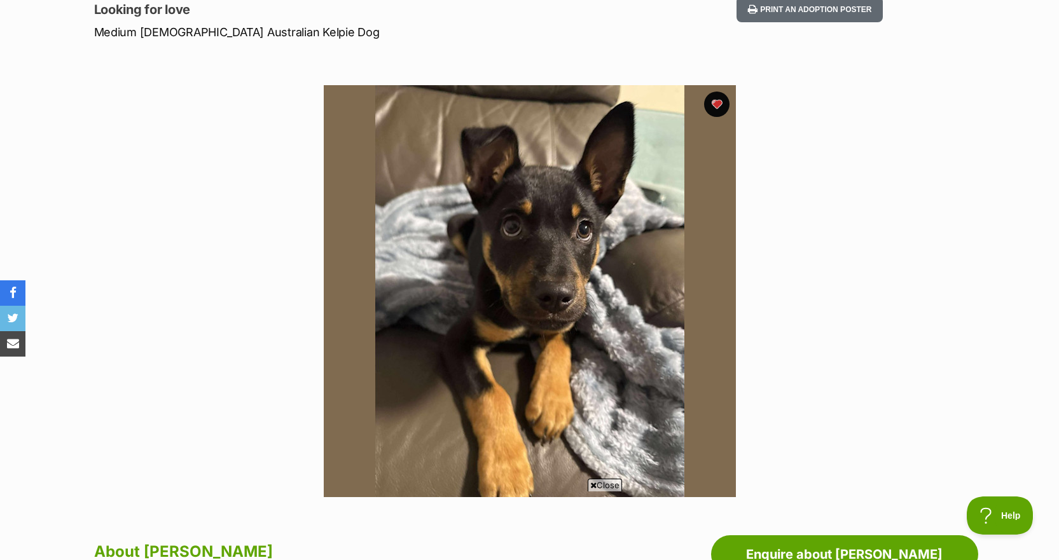
scroll to position [179, 0]
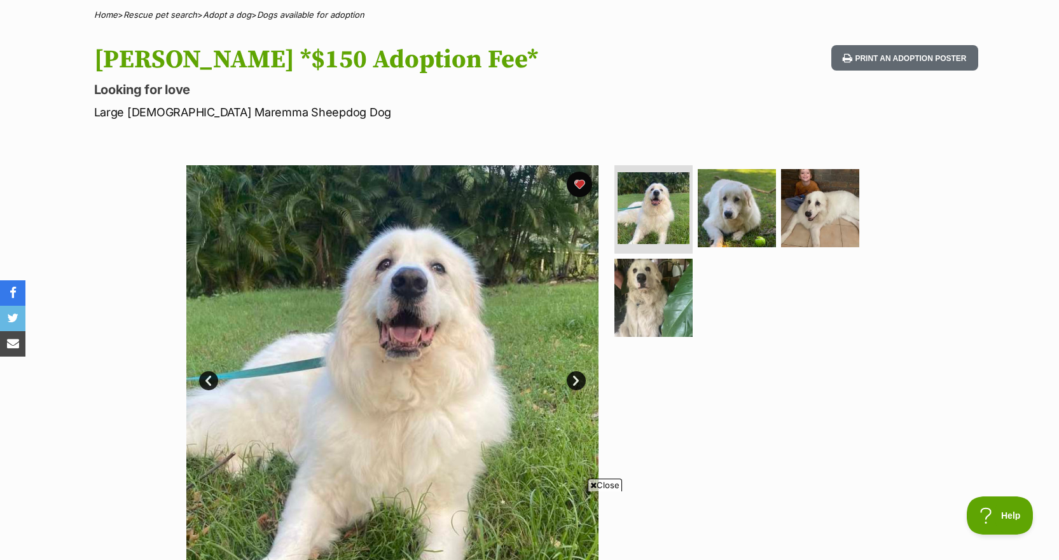
scroll to position [85, 0]
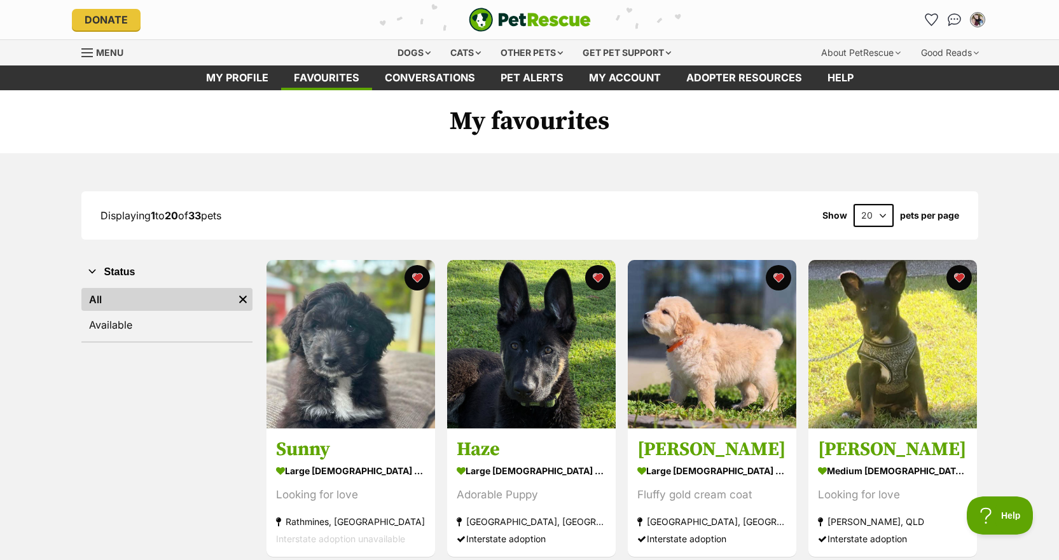
click at [516, 374] on img at bounding box center [531, 344] width 169 height 169
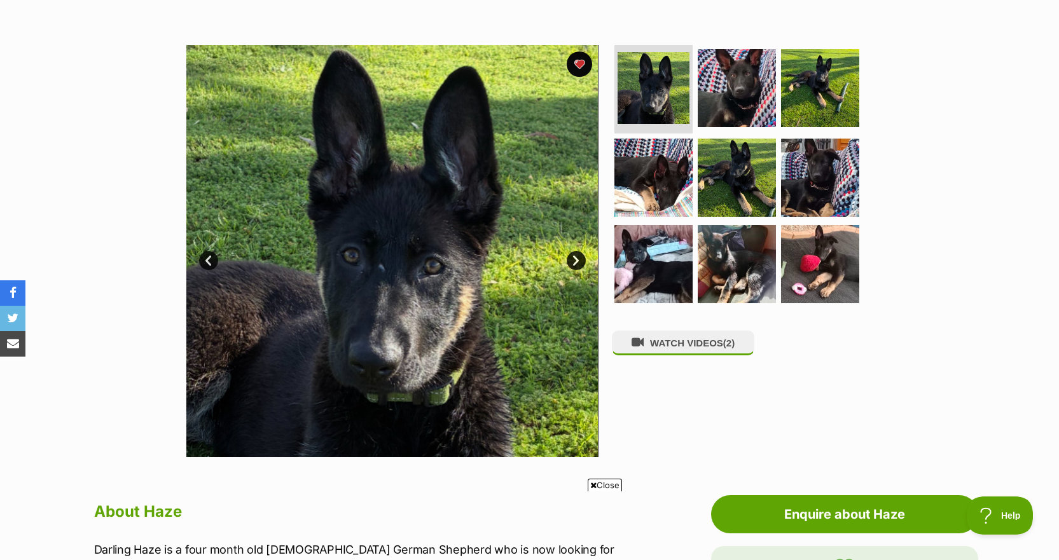
click at [574, 264] on link "Next" at bounding box center [576, 260] width 19 height 19
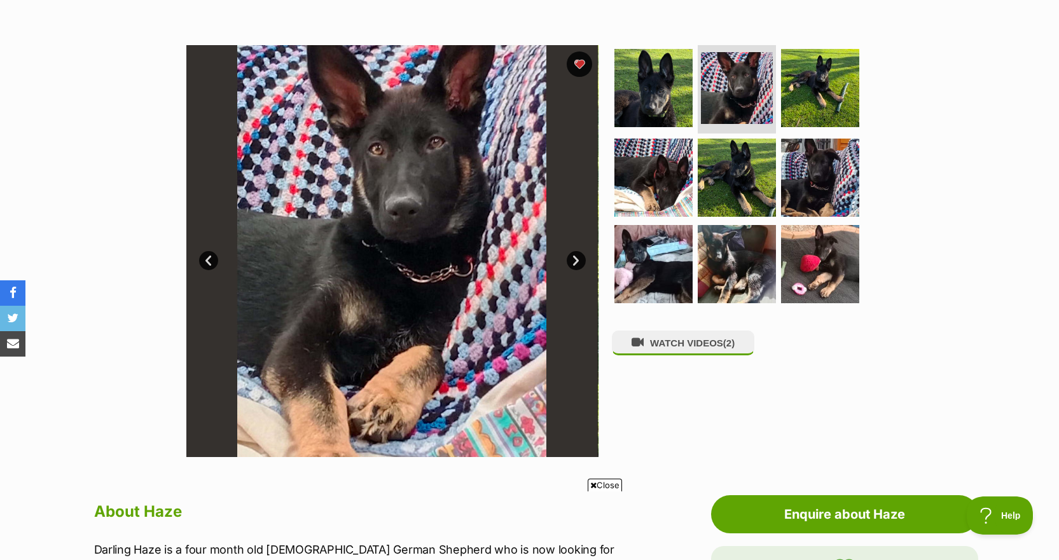
click at [574, 264] on link "Next" at bounding box center [576, 260] width 19 height 19
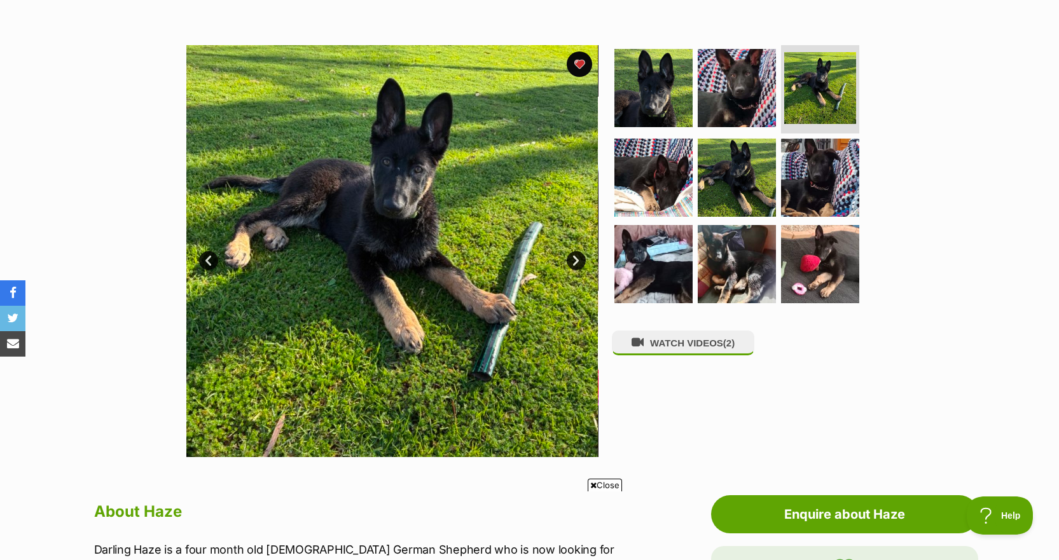
click at [574, 264] on link "Next" at bounding box center [576, 260] width 19 height 19
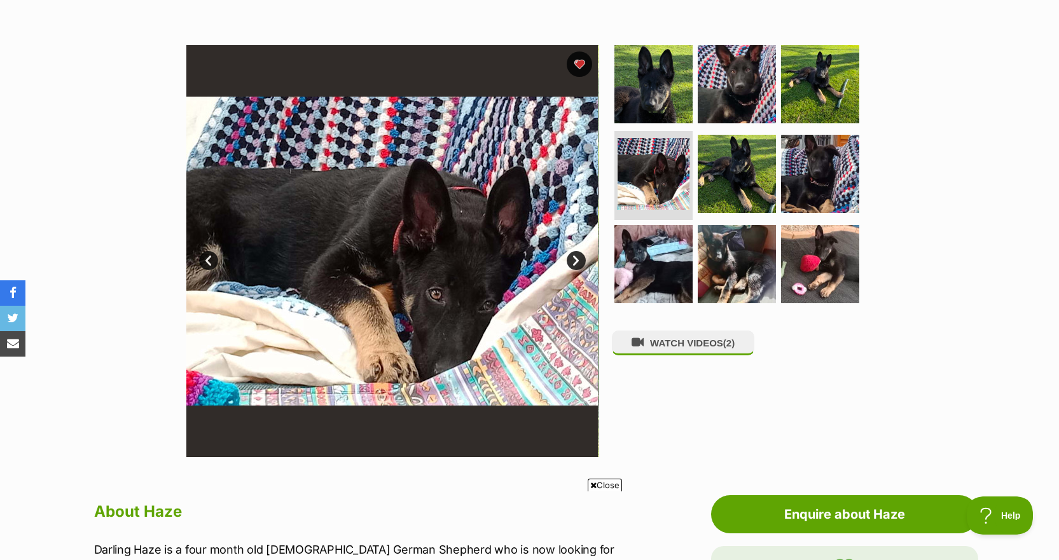
click at [574, 264] on link "Next" at bounding box center [576, 260] width 19 height 19
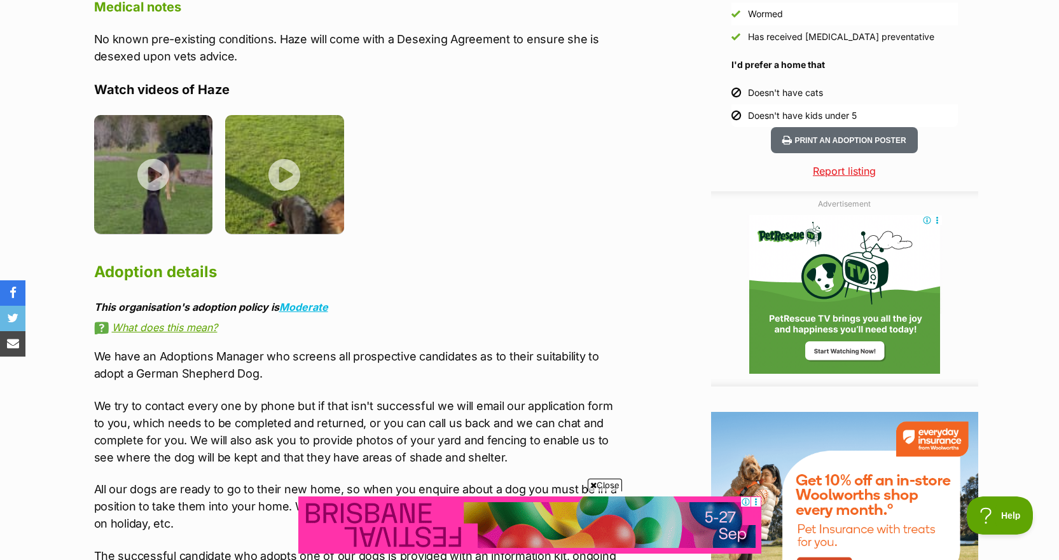
scroll to position [1323, 0]
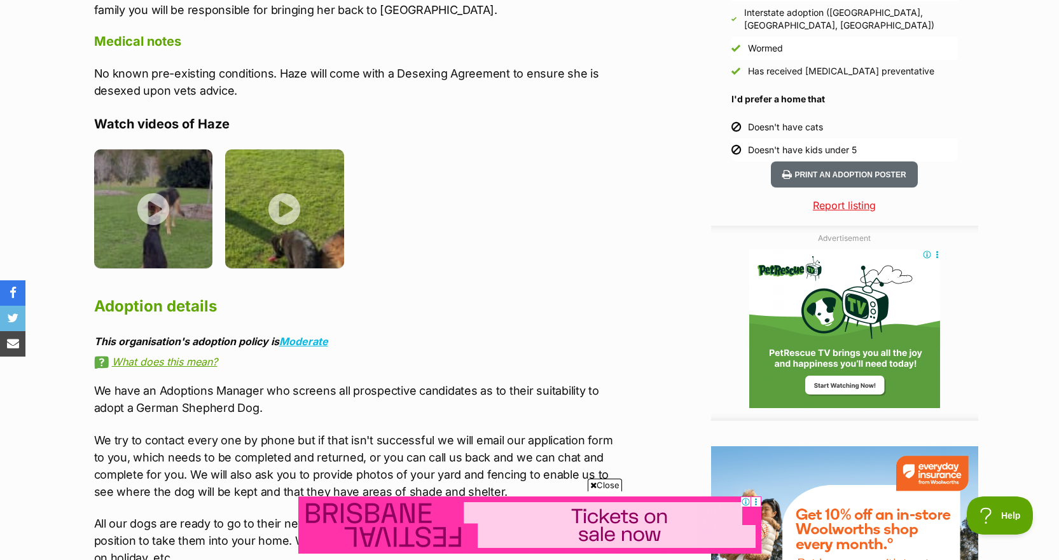
click at [152, 171] on img at bounding box center [153, 209] width 119 height 119
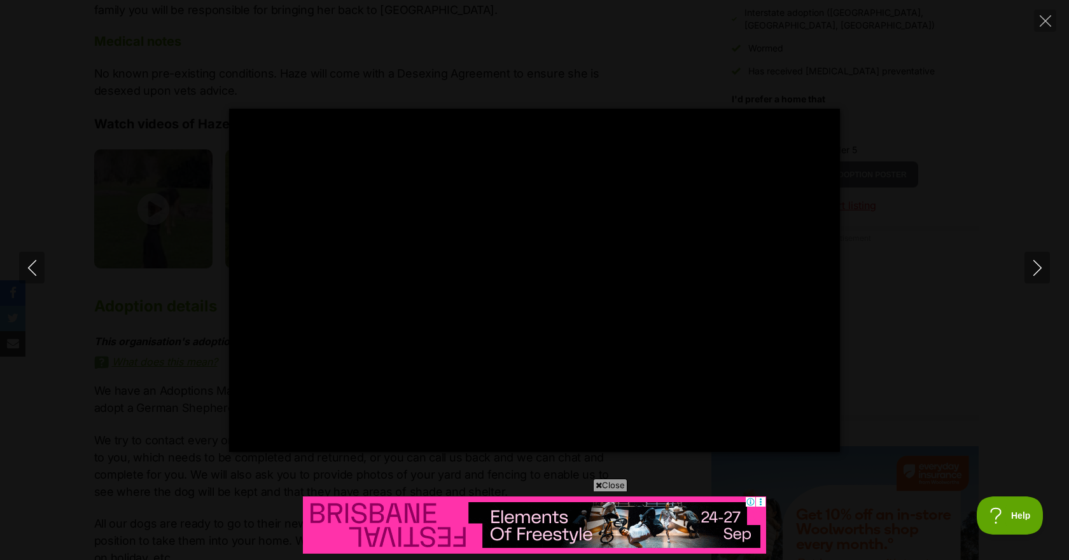
type input "100"
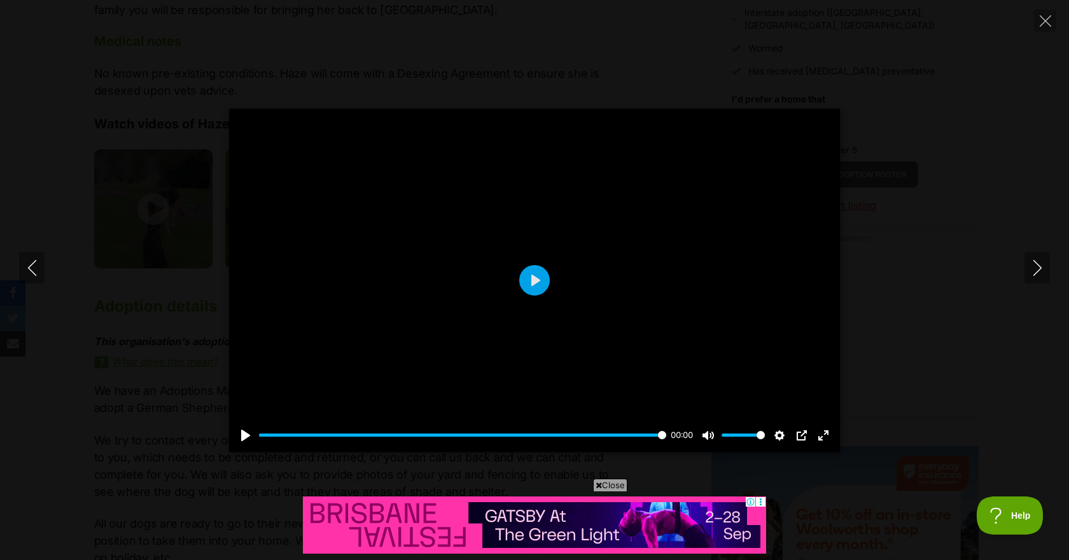
click at [1031, 271] on icon "Next" at bounding box center [1037, 268] width 16 height 16
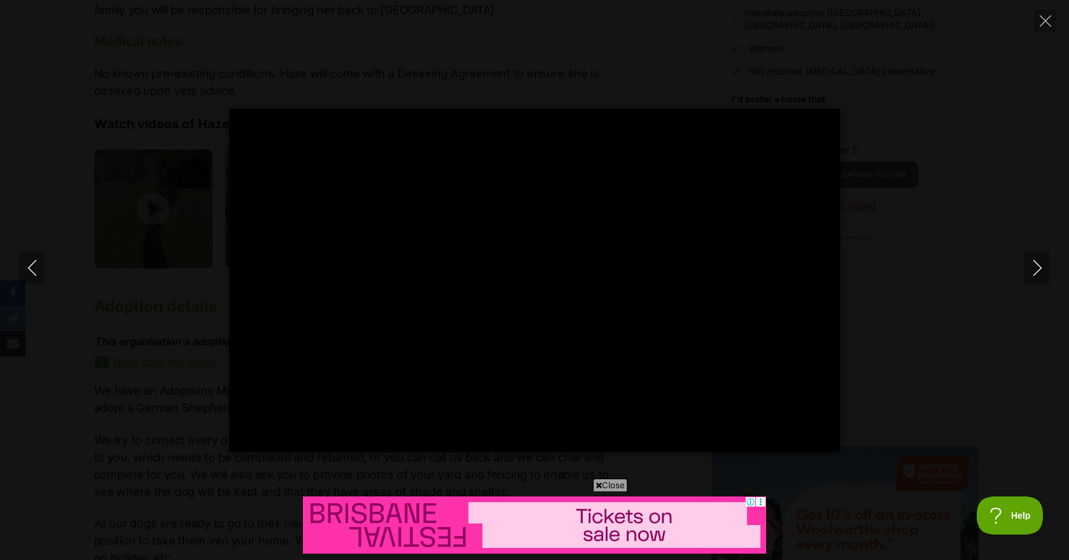
click at [1045, 26] on icon "Close" at bounding box center [1045, 20] width 11 height 11
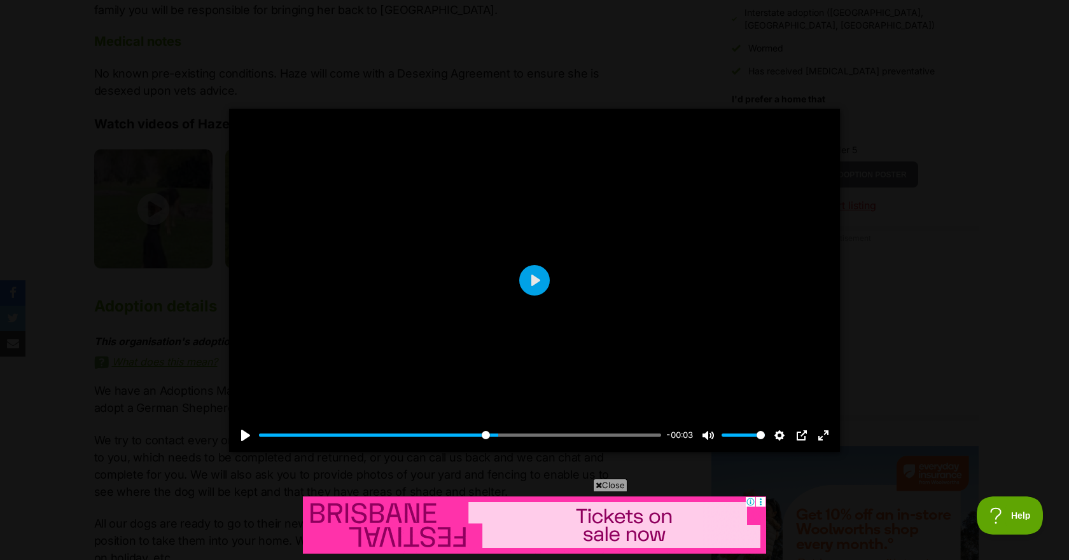
type input "59.51"
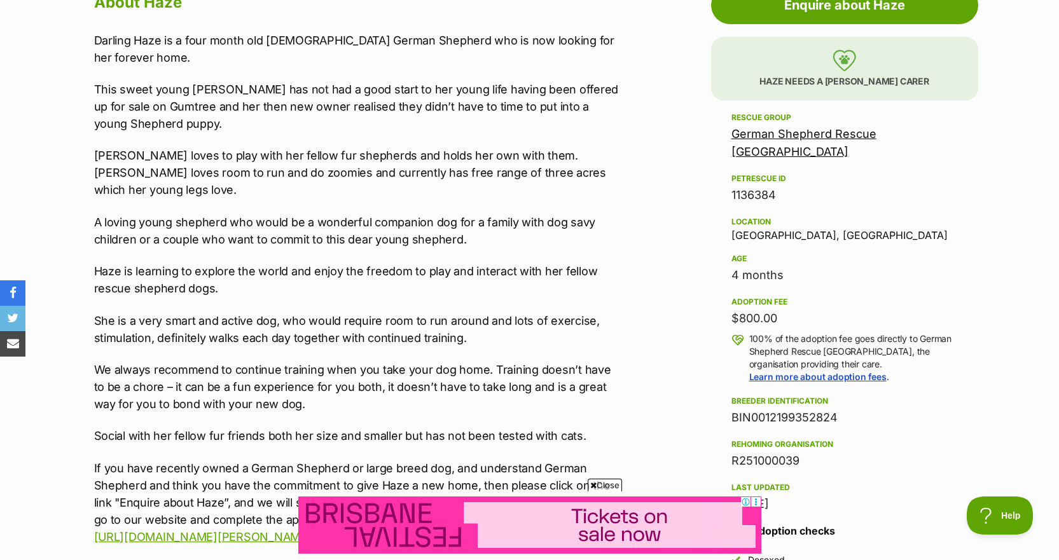
scroll to position [728, 0]
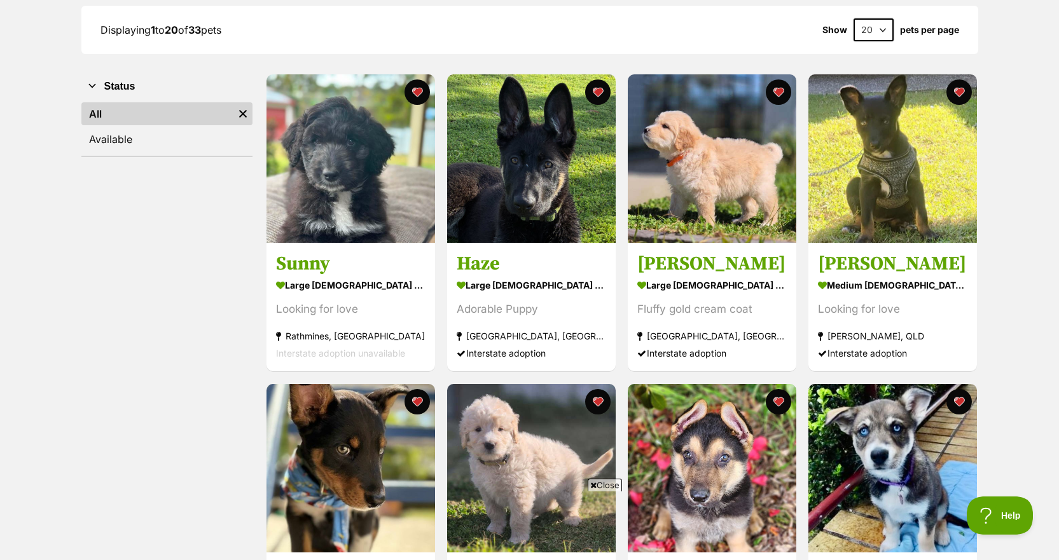
scroll to position [187, 0]
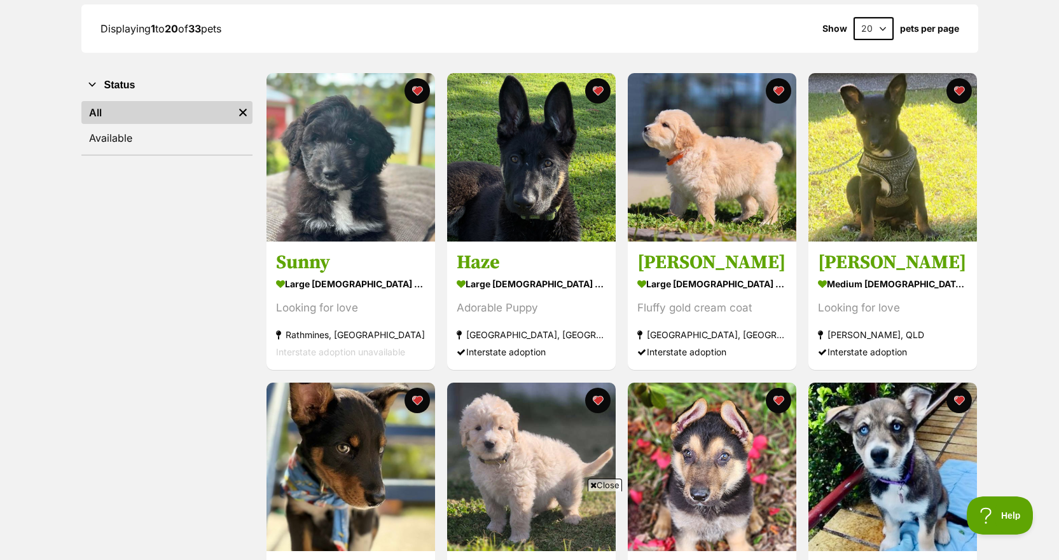
click at [711, 150] on img at bounding box center [712, 157] width 169 height 169
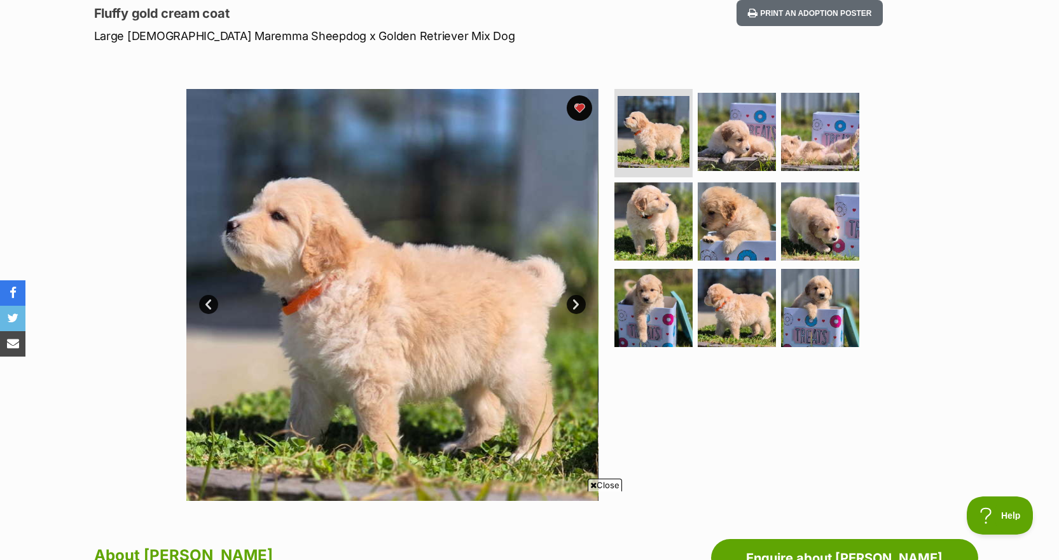
click at [577, 307] on link "Next" at bounding box center [576, 304] width 19 height 19
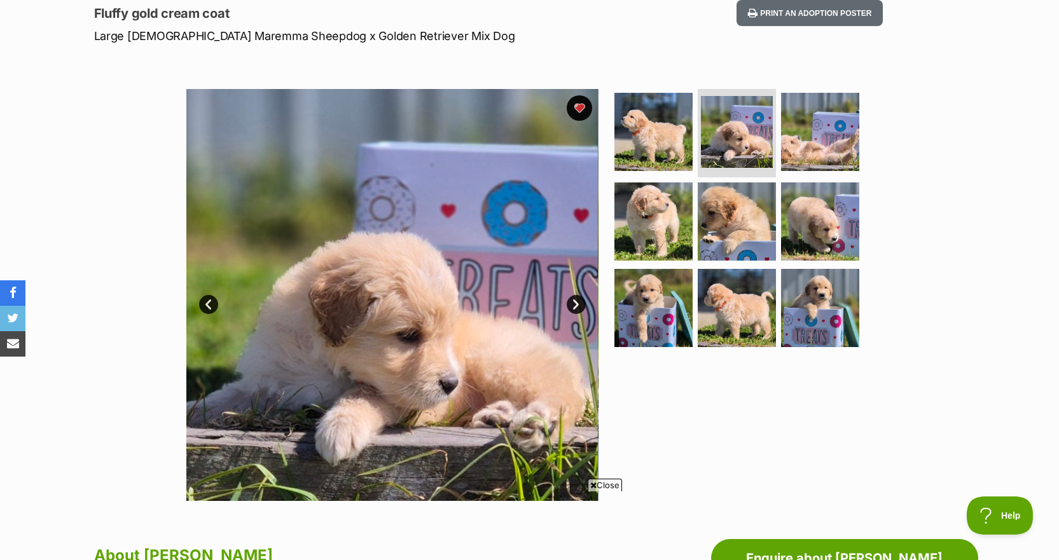
click at [577, 307] on link "Next" at bounding box center [576, 304] width 19 height 19
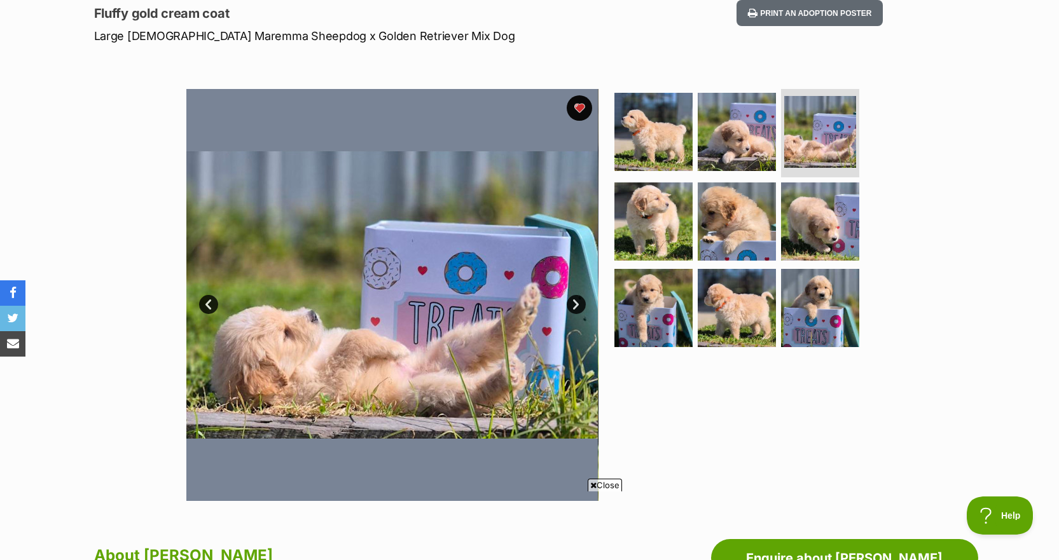
click at [579, 306] on link "Next" at bounding box center [576, 304] width 19 height 19
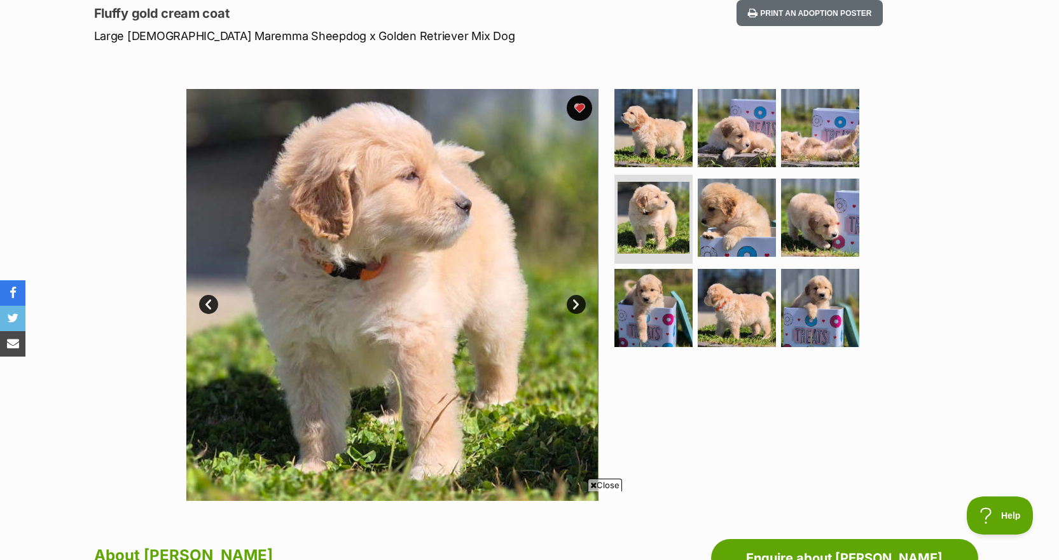
click at [585, 298] on img at bounding box center [392, 295] width 412 height 412
click at [574, 307] on link "Next" at bounding box center [576, 304] width 19 height 19
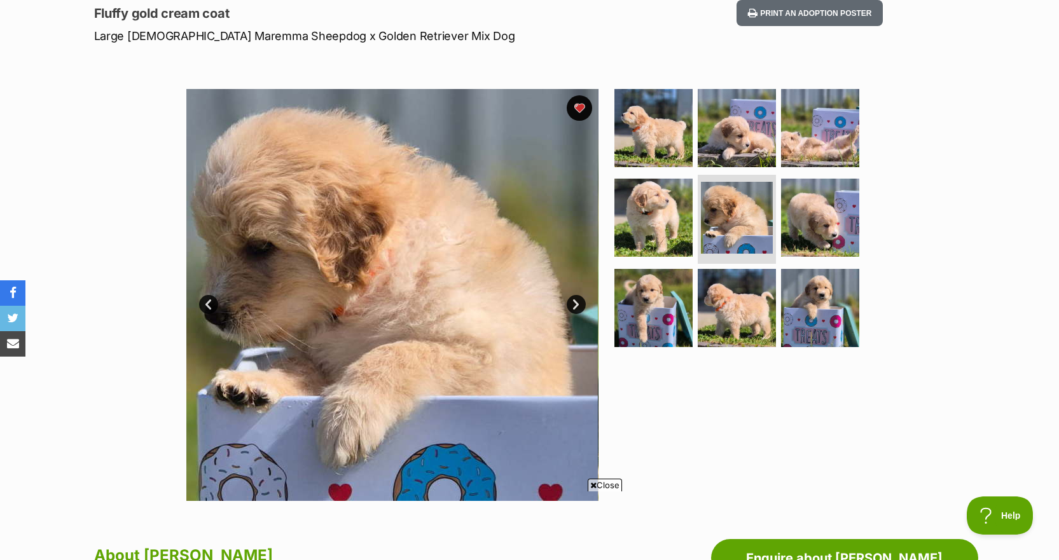
click at [580, 301] on link "Next" at bounding box center [576, 304] width 19 height 19
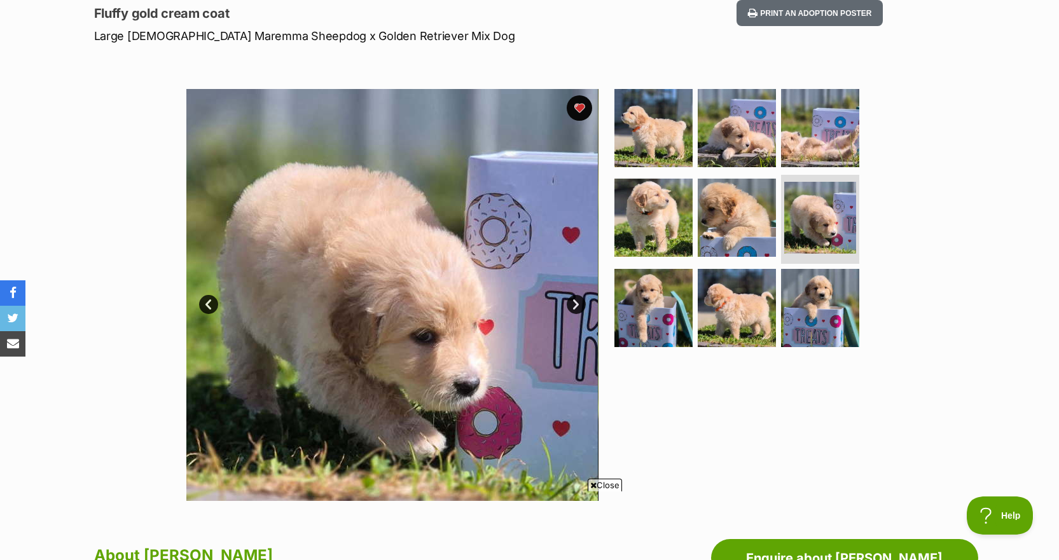
click at [575, 306] on link "Next" at bounding box center [576, 304] width 19 height 19
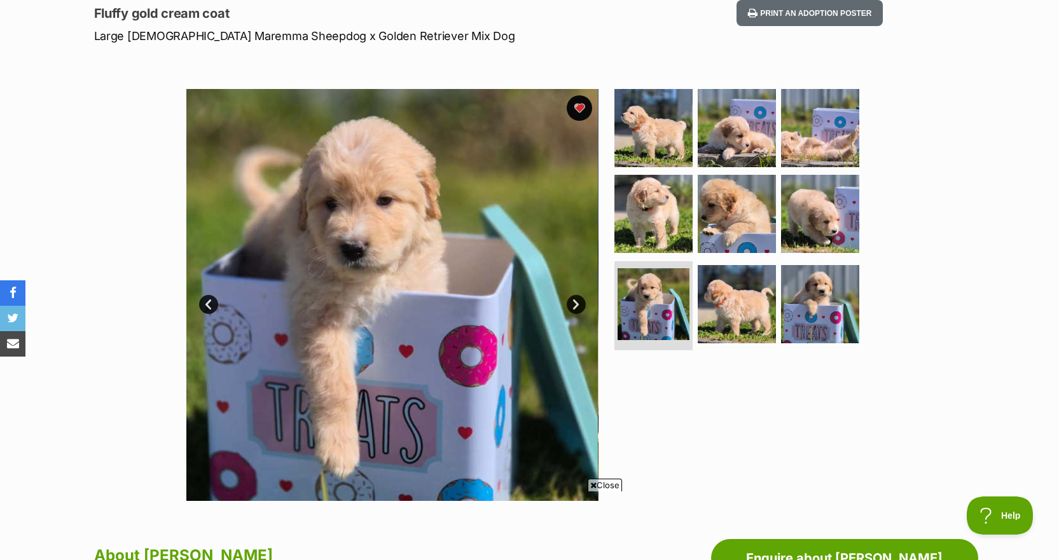
click at [578, 304] on link "Next" at bounding box center [576, 304] width 19 height 19
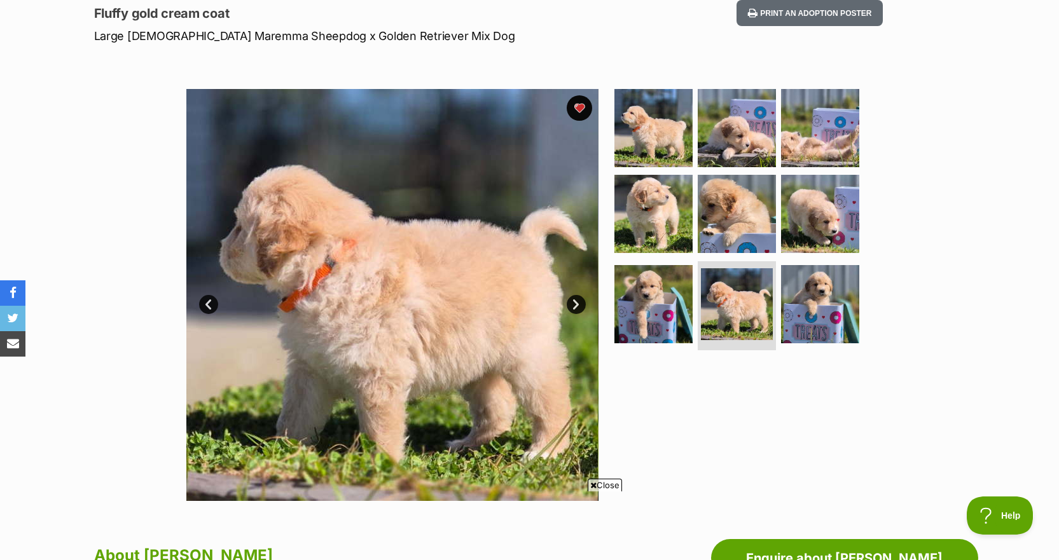
click at [575, 309] on link "Next" at bounding box center [576, 304] width 19 height 19
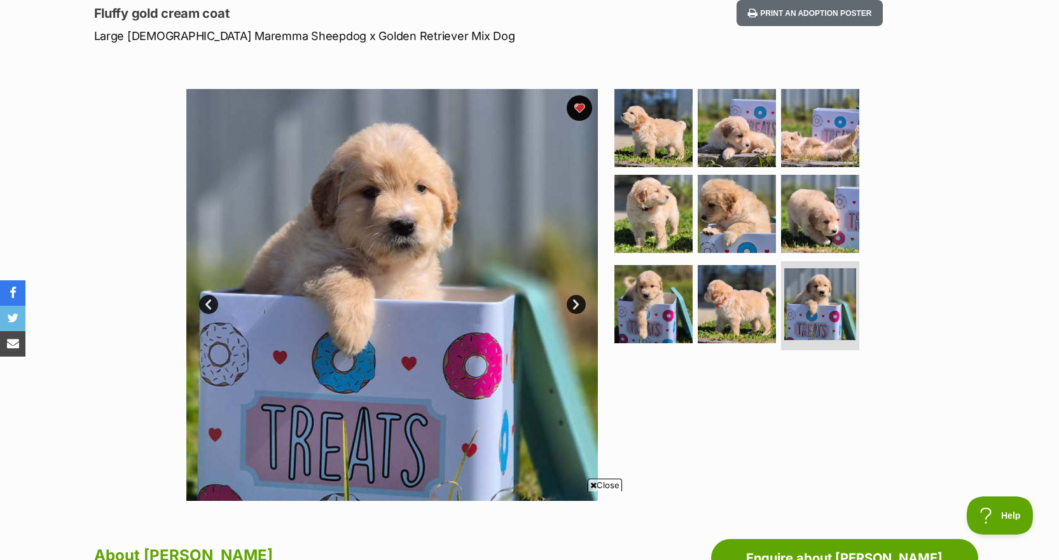
click at [574, 311] on link "Next" at bounding box center [576, 304] width 19 height 19
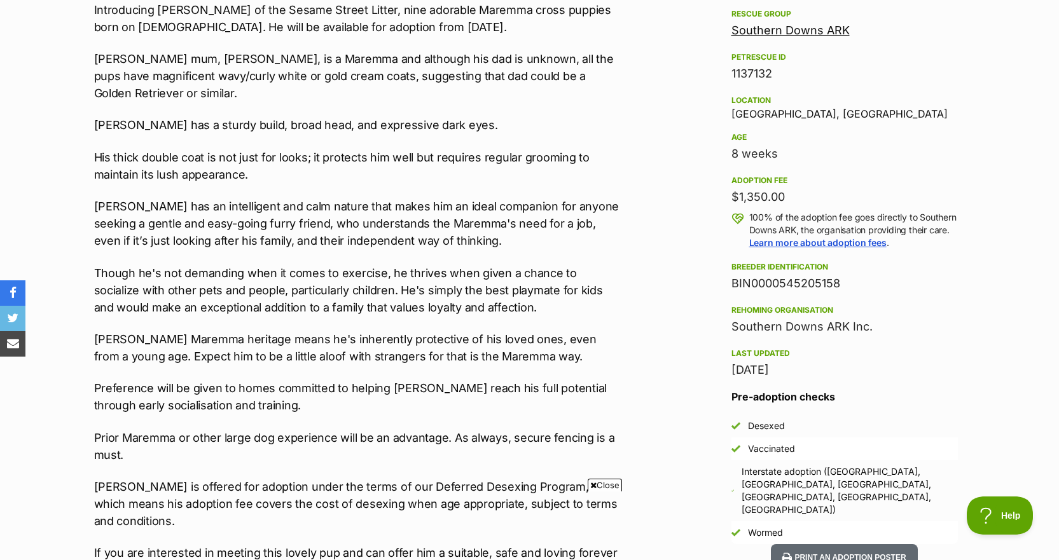
scroll to position [760, 0]
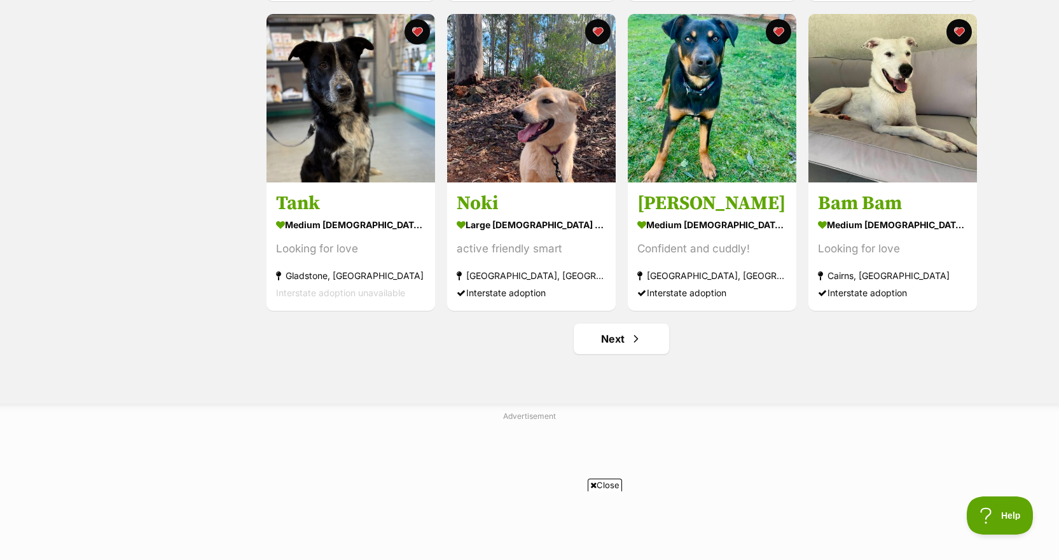
scroll to position [1485, 0]
click at [643, 350] on link "Next" at bounding box center [621, 338] width 95 height 31
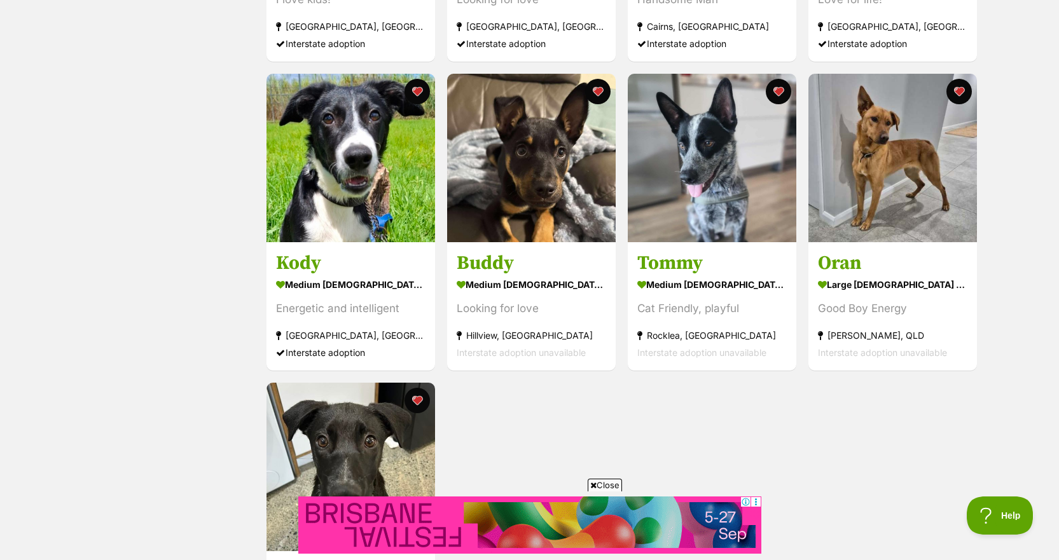
scroll to position [805, 0]
